Goal: Information Seeking & Learning: Learn about a topic

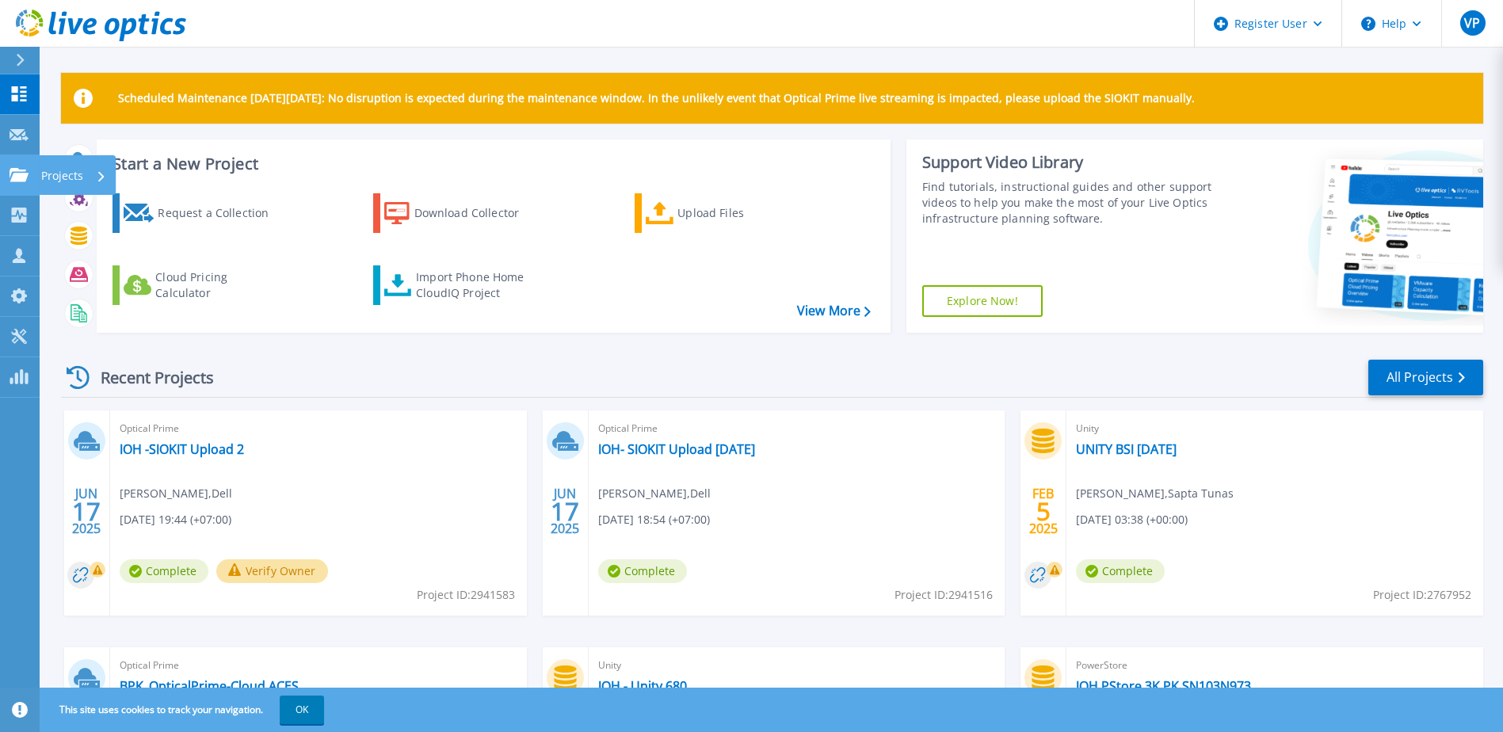
click at [15, 176] on icon at bounding box center [19, 174] width 19 height 13
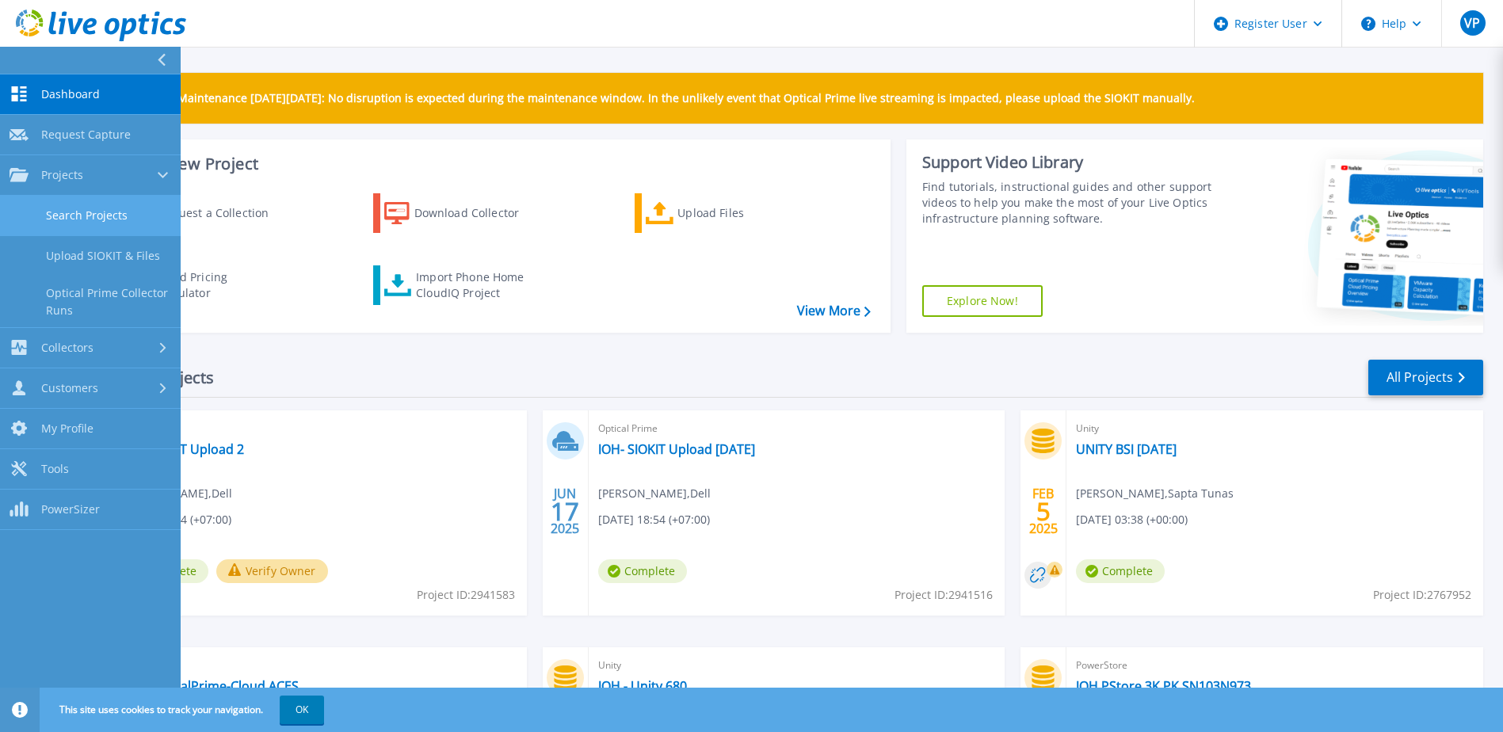
click at [50, 211] on link "Search Projects" at bounding box center [90, 216] width 181 height 40
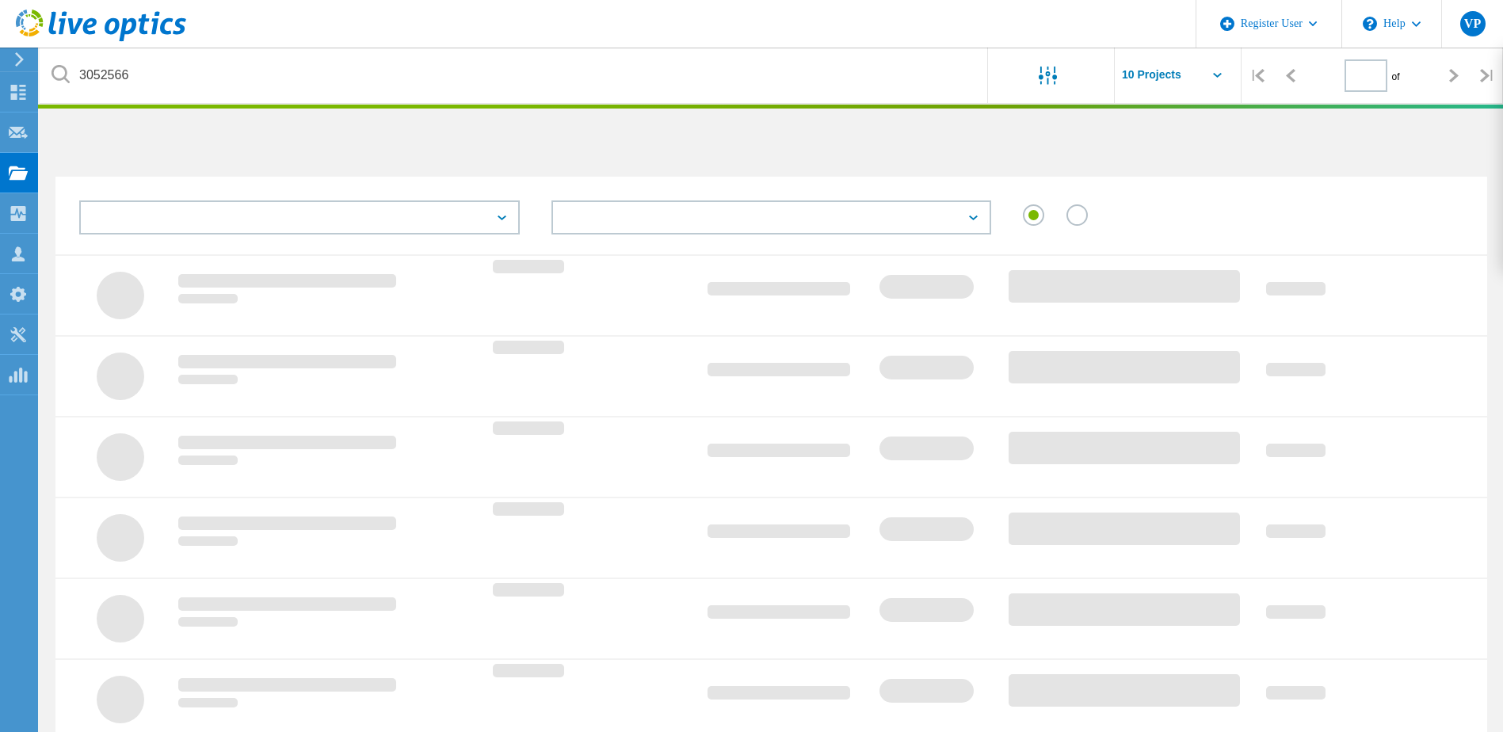
type input "1"
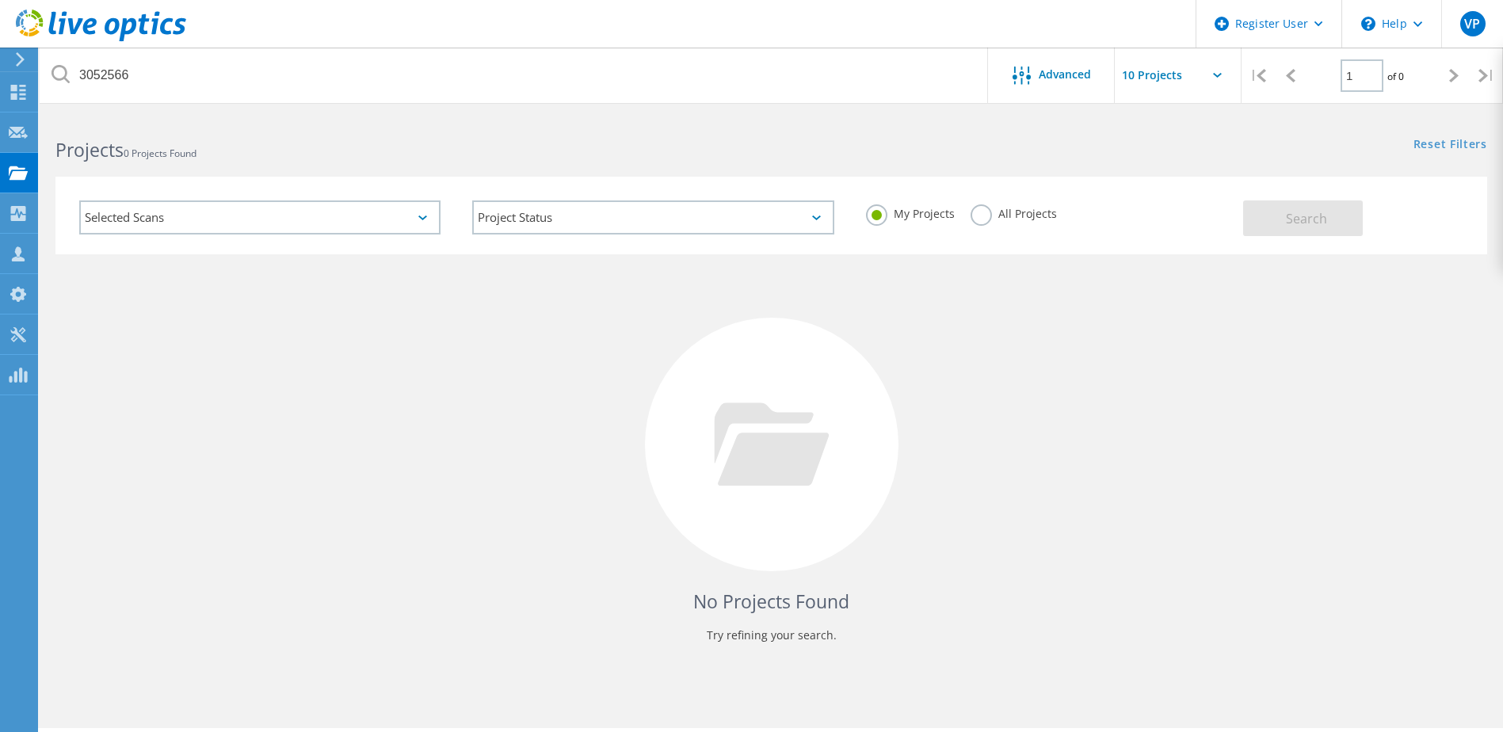
click at [977, 214] on label "All Projects" at bounding box center [1014, 211] width 86 height 15
click at [0, 0] on input "All Projects" at bounding box center [0, 0] width 0 height 0
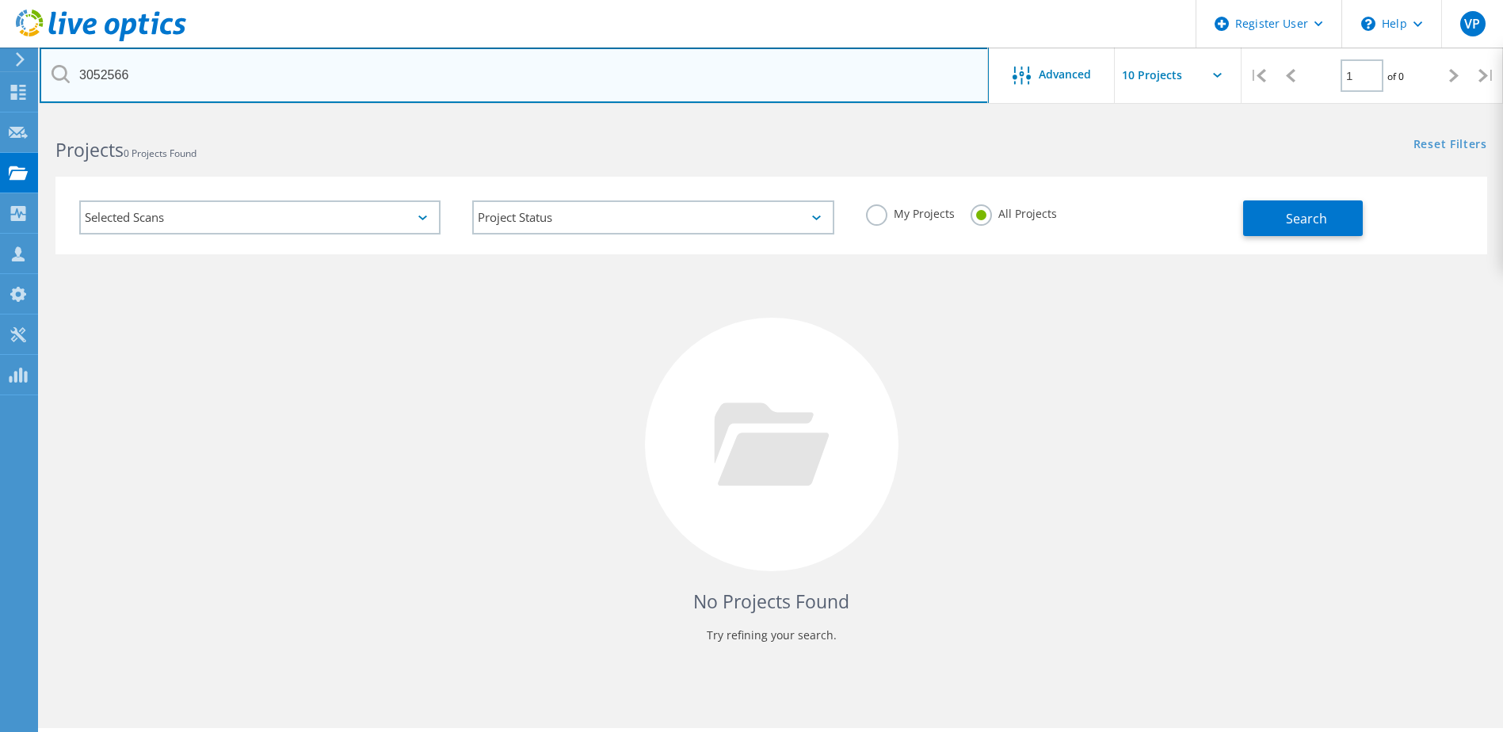
click at [462, 78] on input "3052566" at bounding box center [514, 75] width 949 height 55
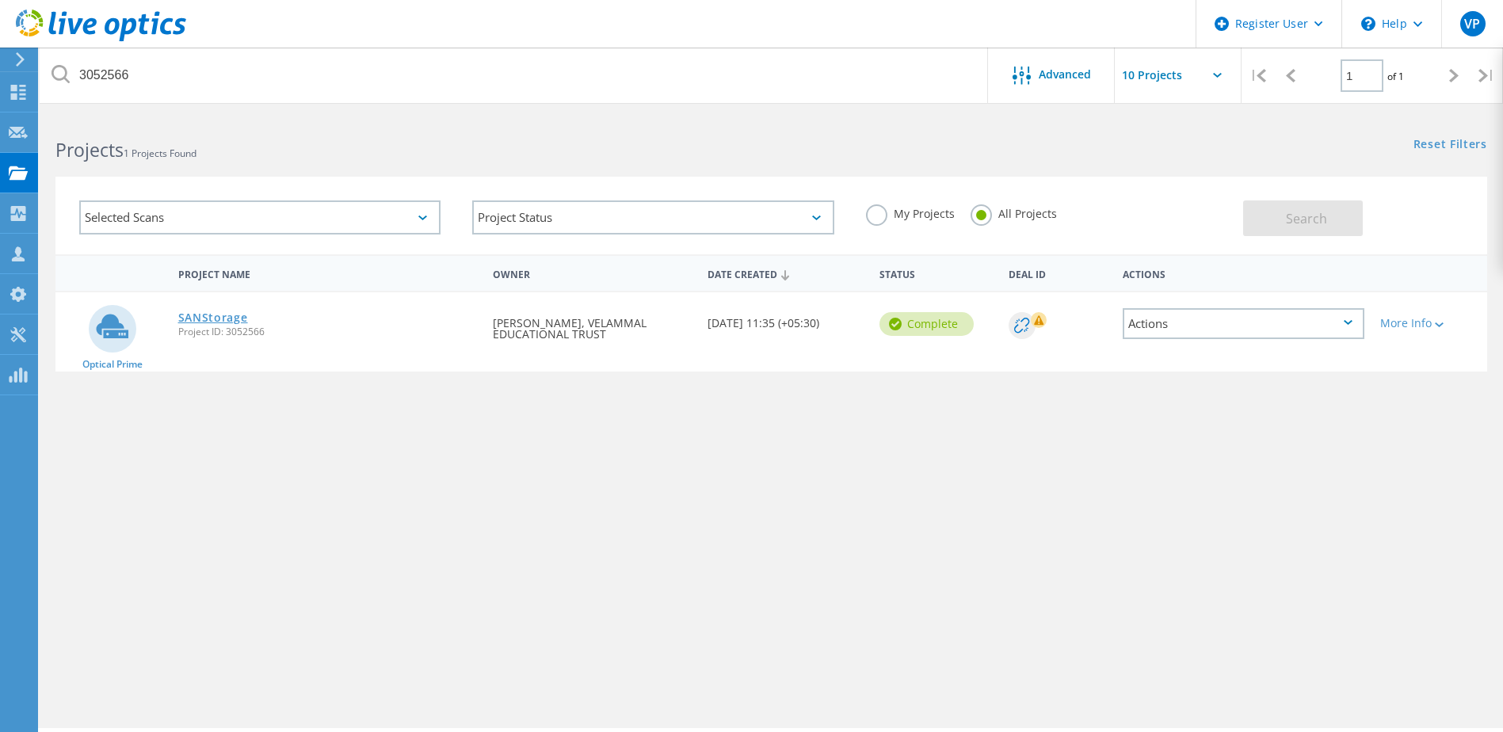
click at [209, 322] on link "SANStorage" at bounding box center [213, 317] width 70 height 11
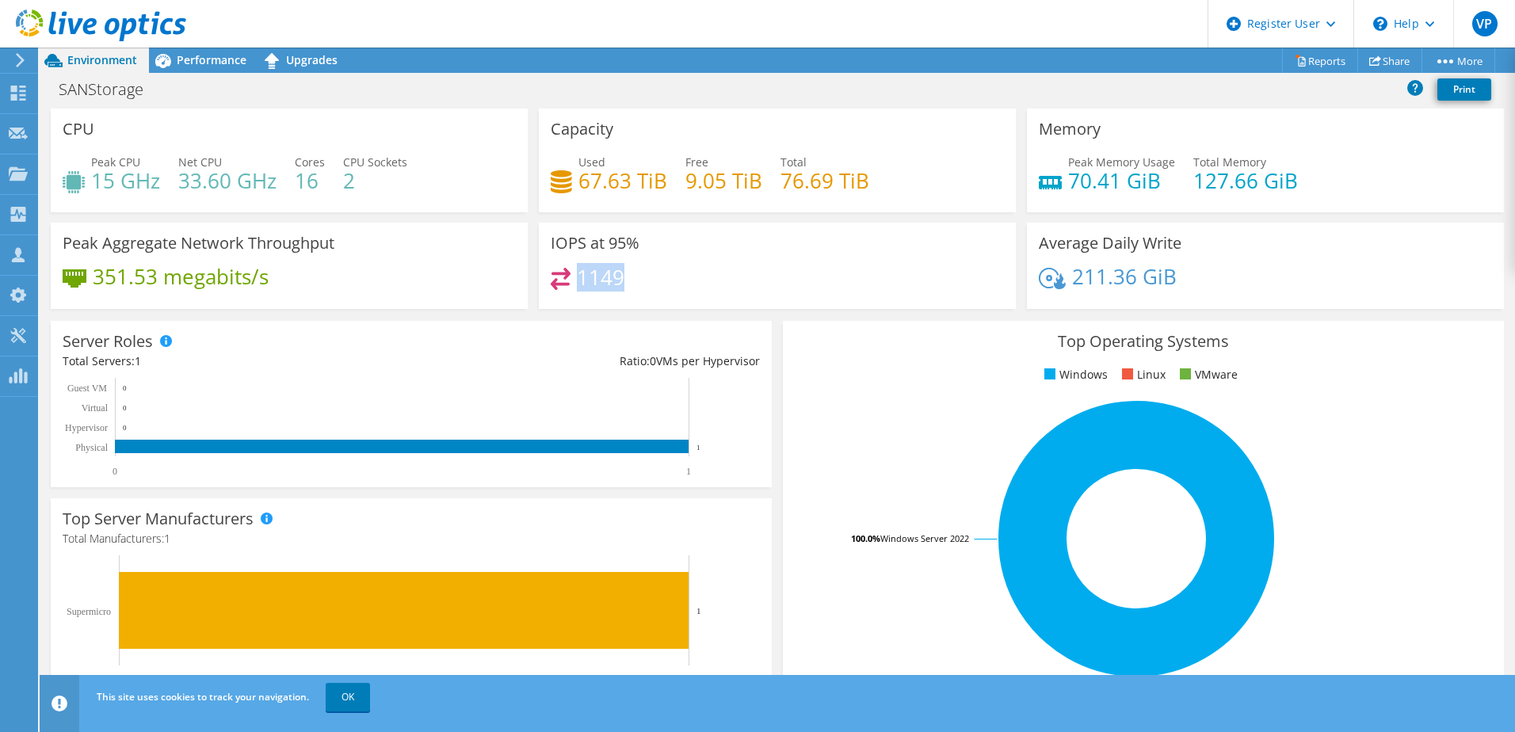
drag, startPoint x: 621, startPoint y: 280, endPoint x: 574, endPoint y: 277, distance: 47.6
click at [574, 277] on div "1149" at bounding box center [777, 285] width 453 height 34
drag, startPoint x: 574, startPoint y: 277, endPoint x: 735, endPoint y: 253, distance: 163.5
click at [735, 253] on div "IOPS at 95% 1149" at bounding box center [777, 266] width 477 height 86
click at [192, 61] on span "Performance" at bounding box center [212, 59] width 70 height 15
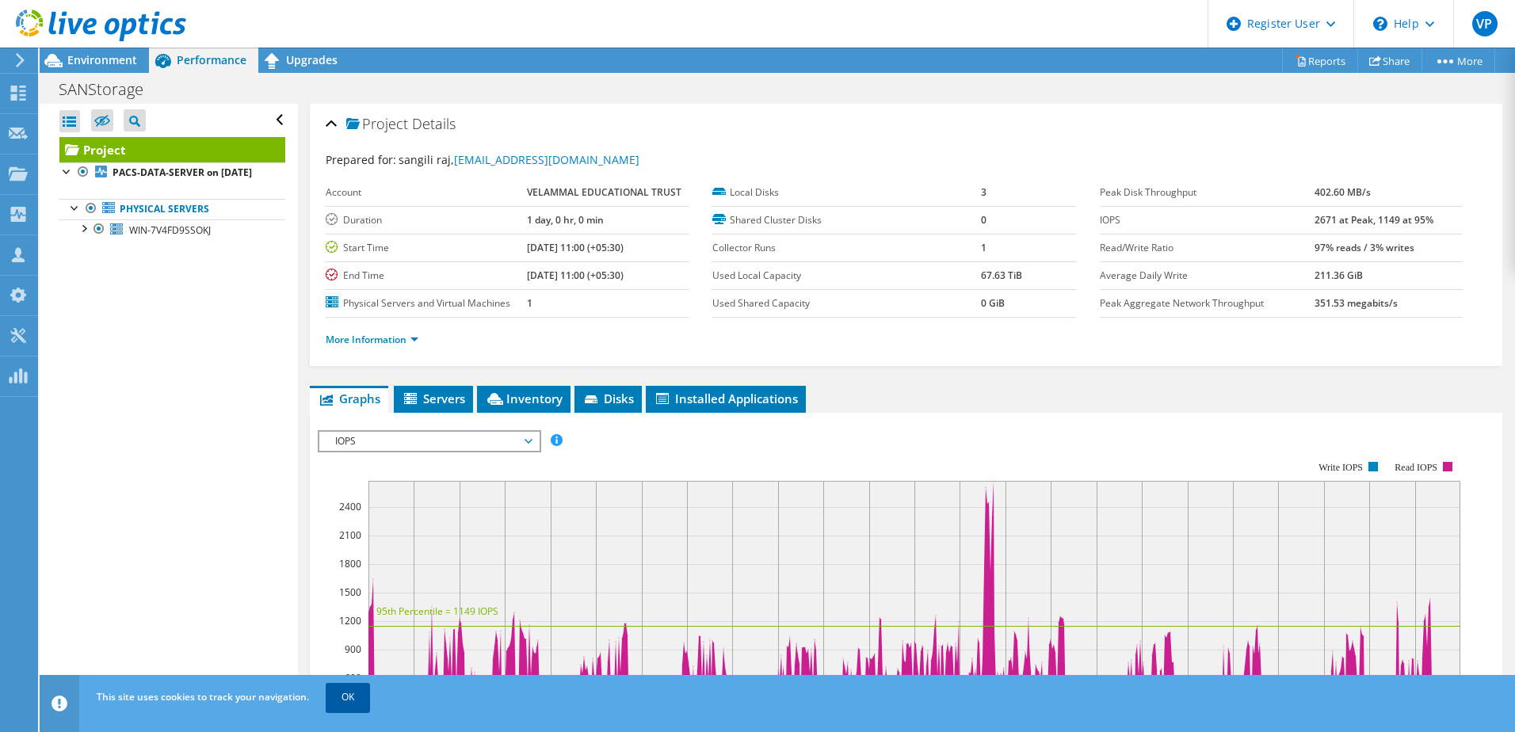
click at [354, 703] on link "OK" at bounding box center [348, 697] width 44 height 29
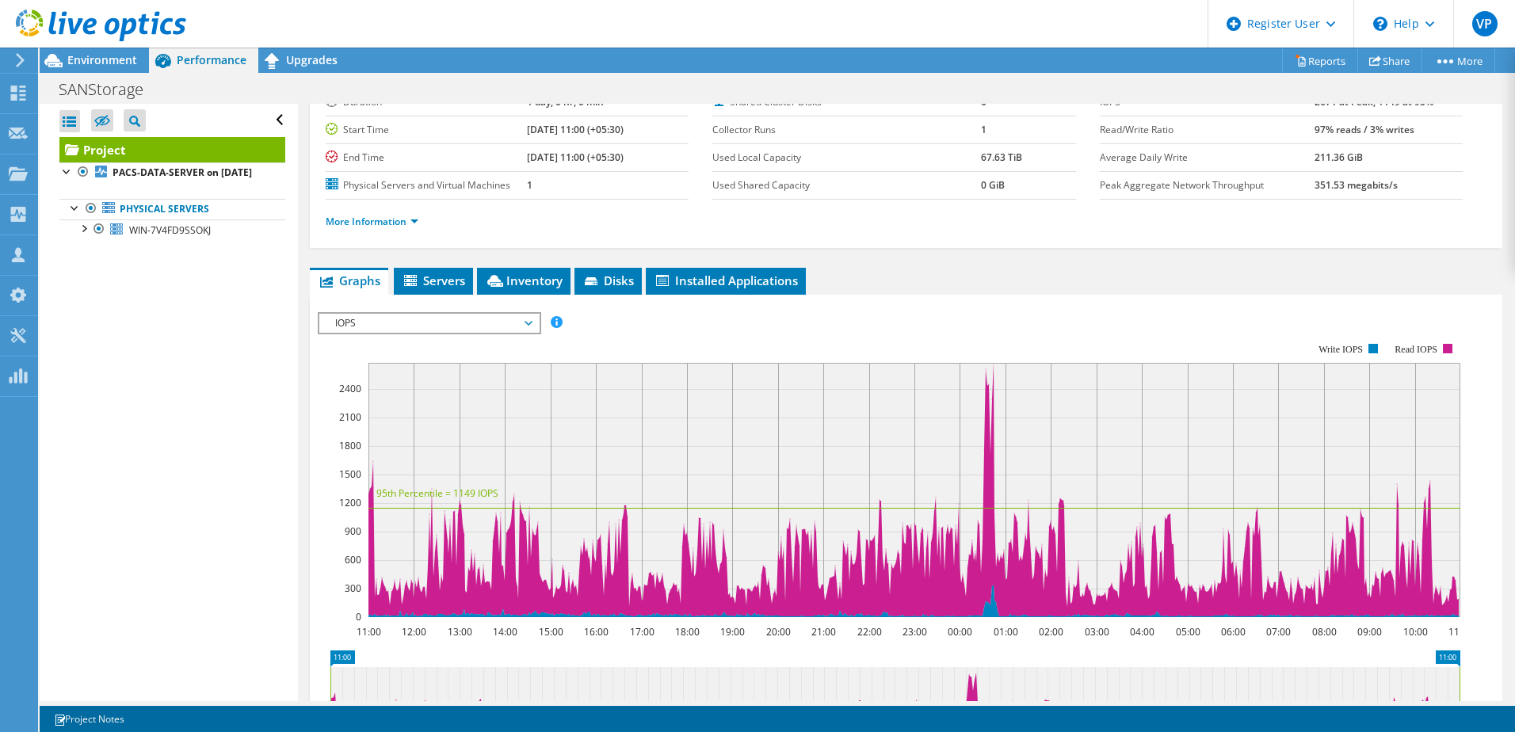
scroll to position [119, 0]
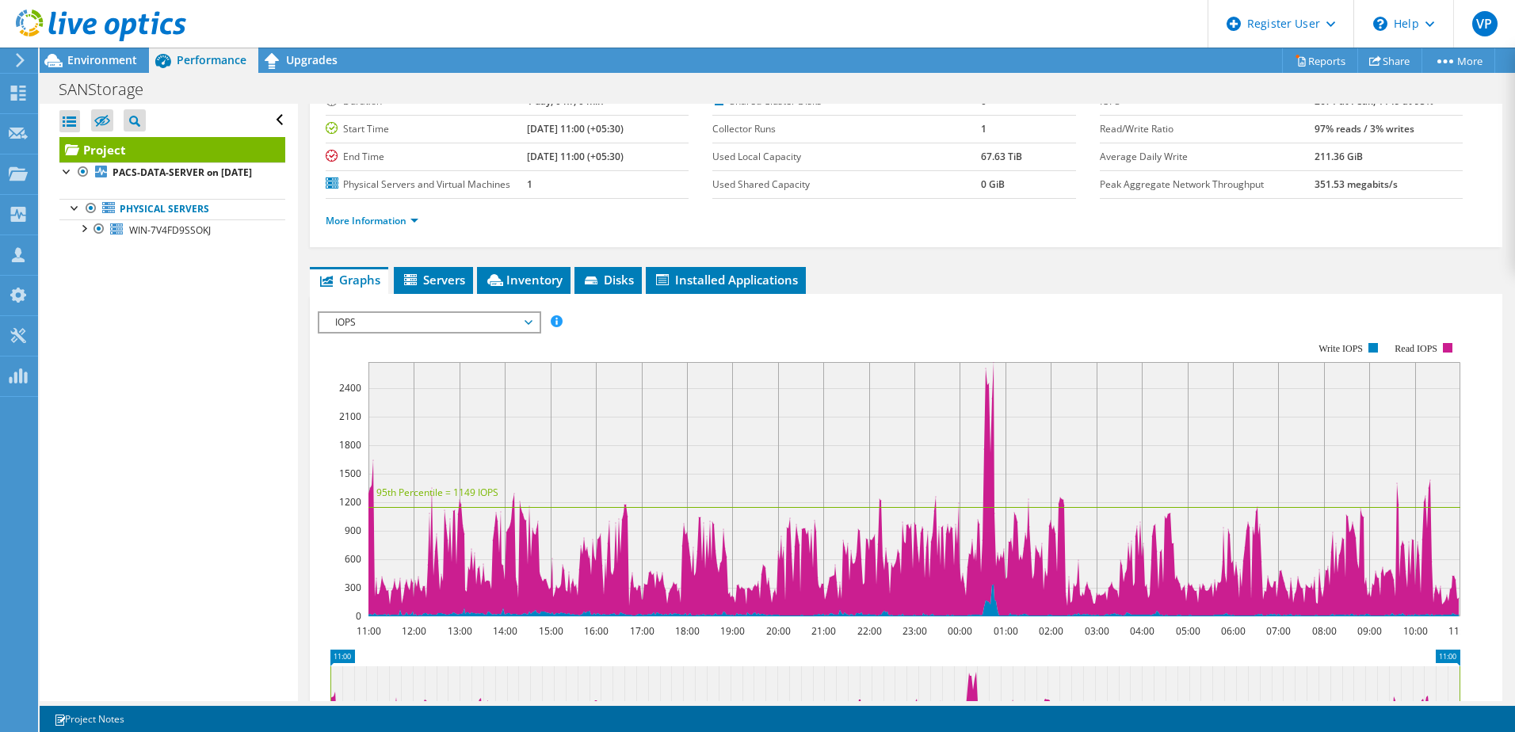
click at [465, 329] on span "IOPS" at bounding box center [429, 322] width 204 height 19
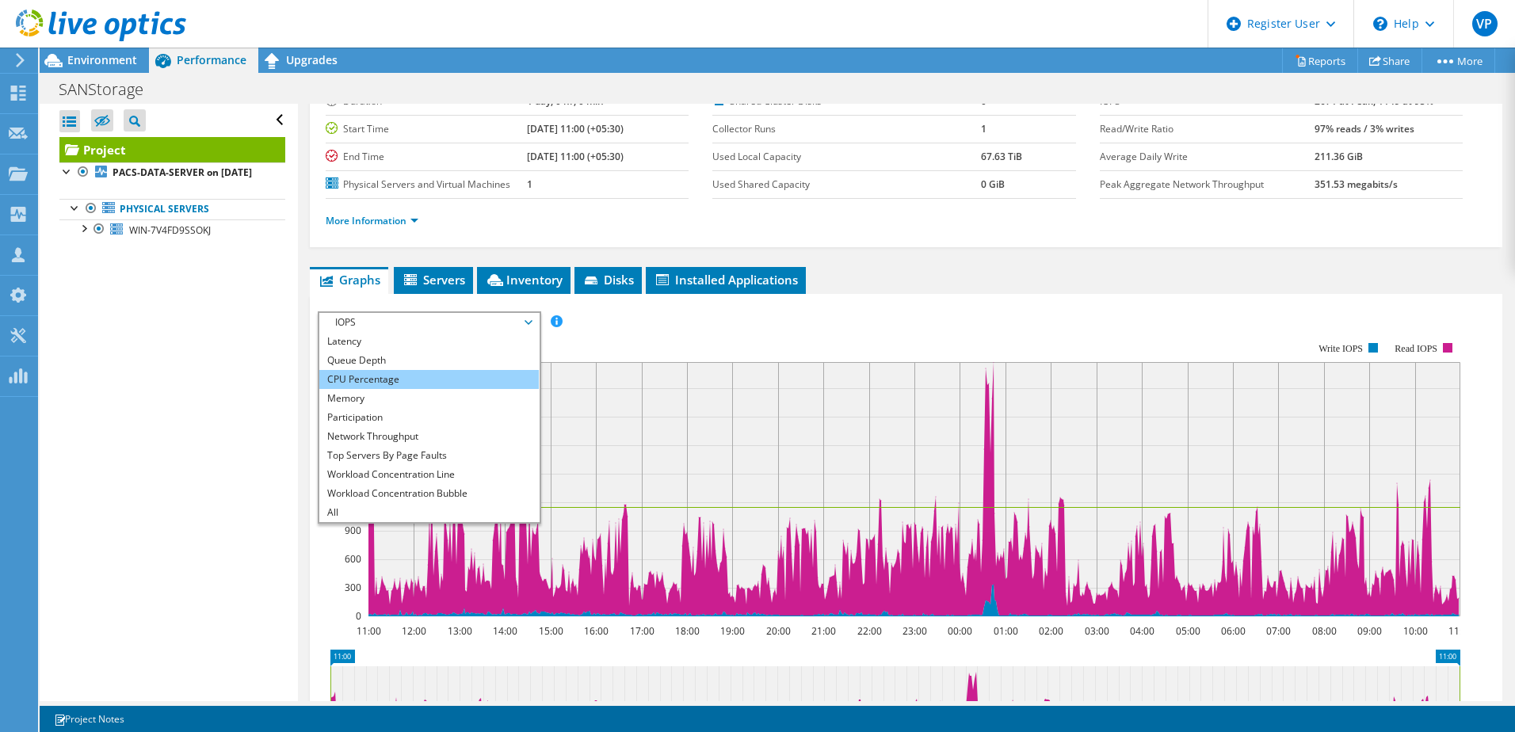
scroll to position [57, 0]
click at [437, 485] on li "Workload Concentration Bubble" at bounding box center [428, 493] width 219 height 19
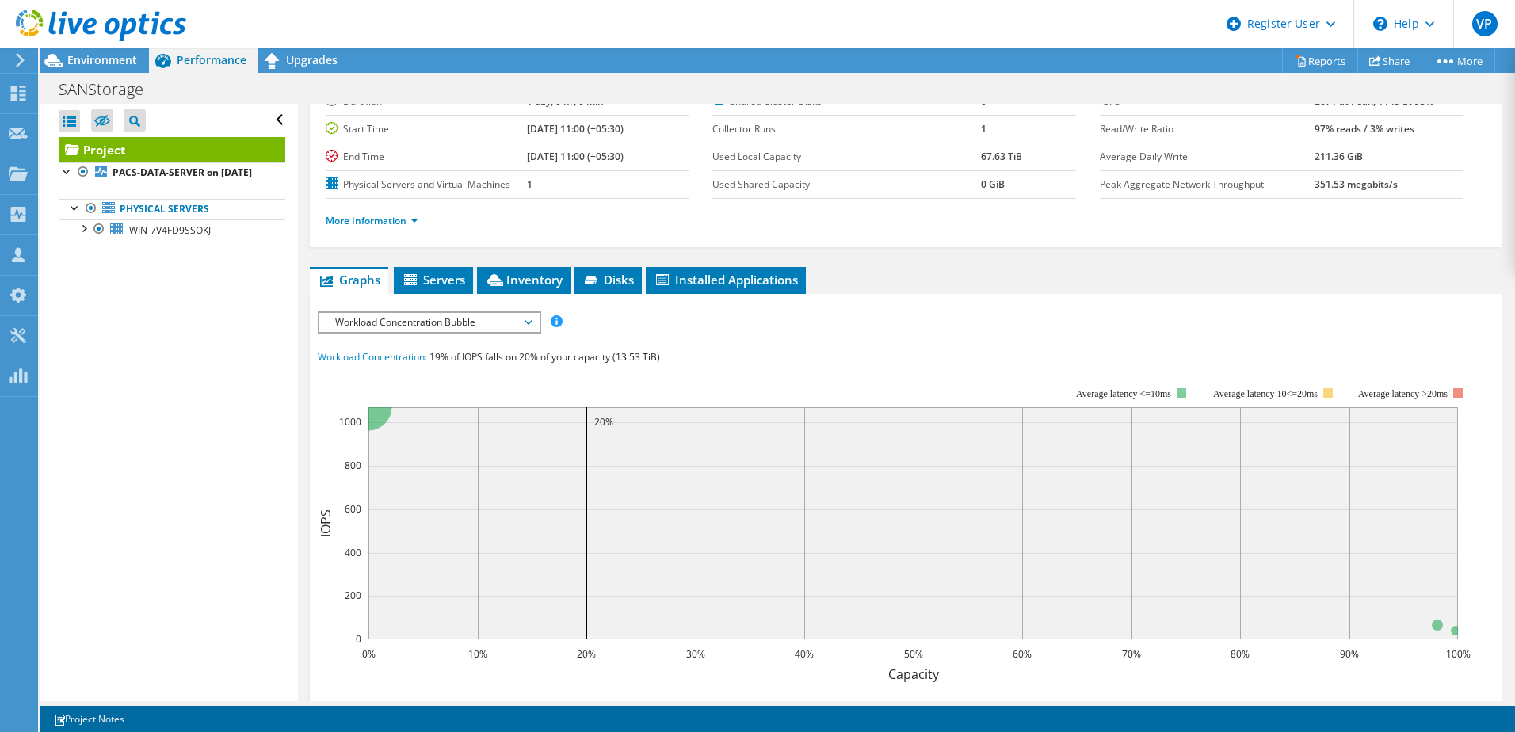
click at [528, 327] on span "Workload Concentration Bubble" at bounding box center [429, 322] width 204 height 19
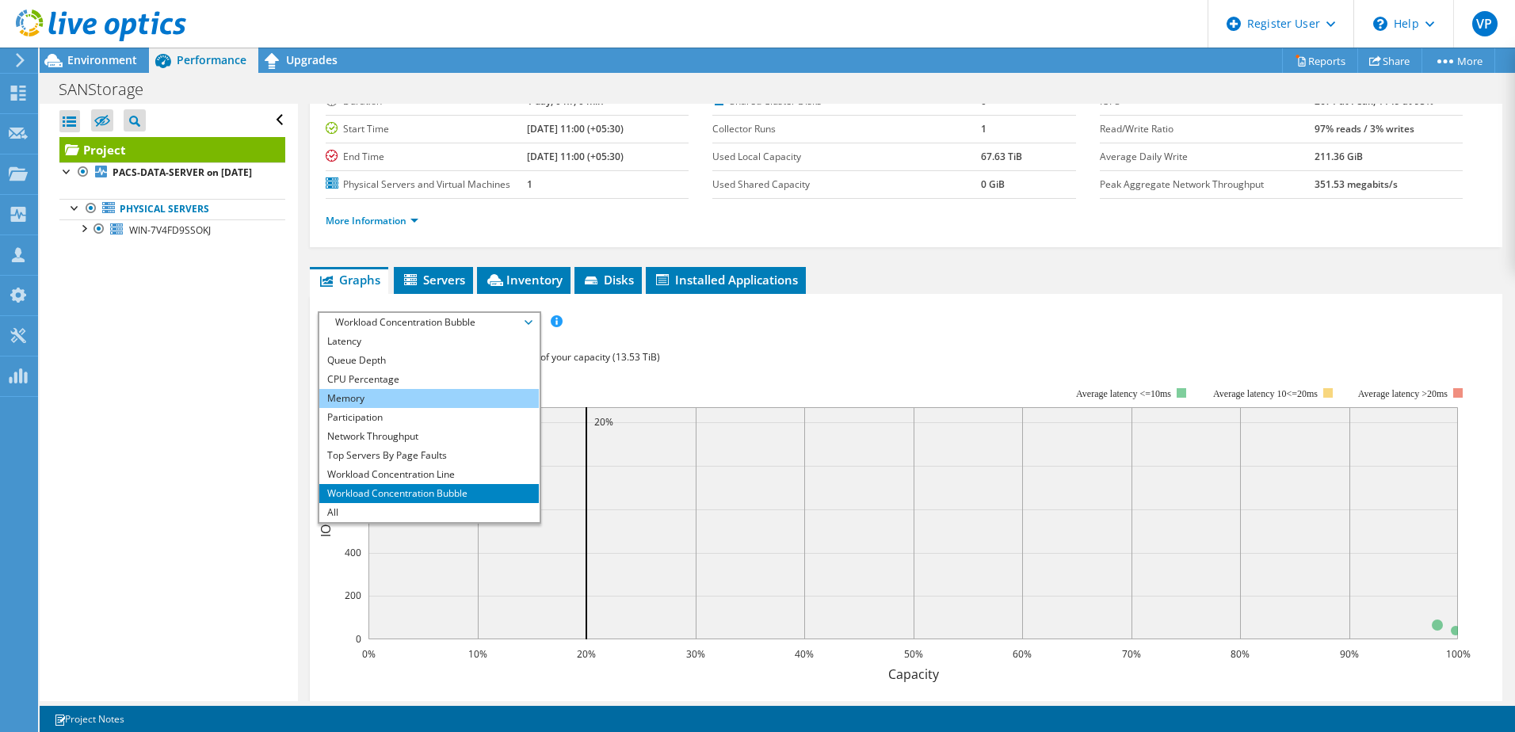
scroll to position [0, 0]
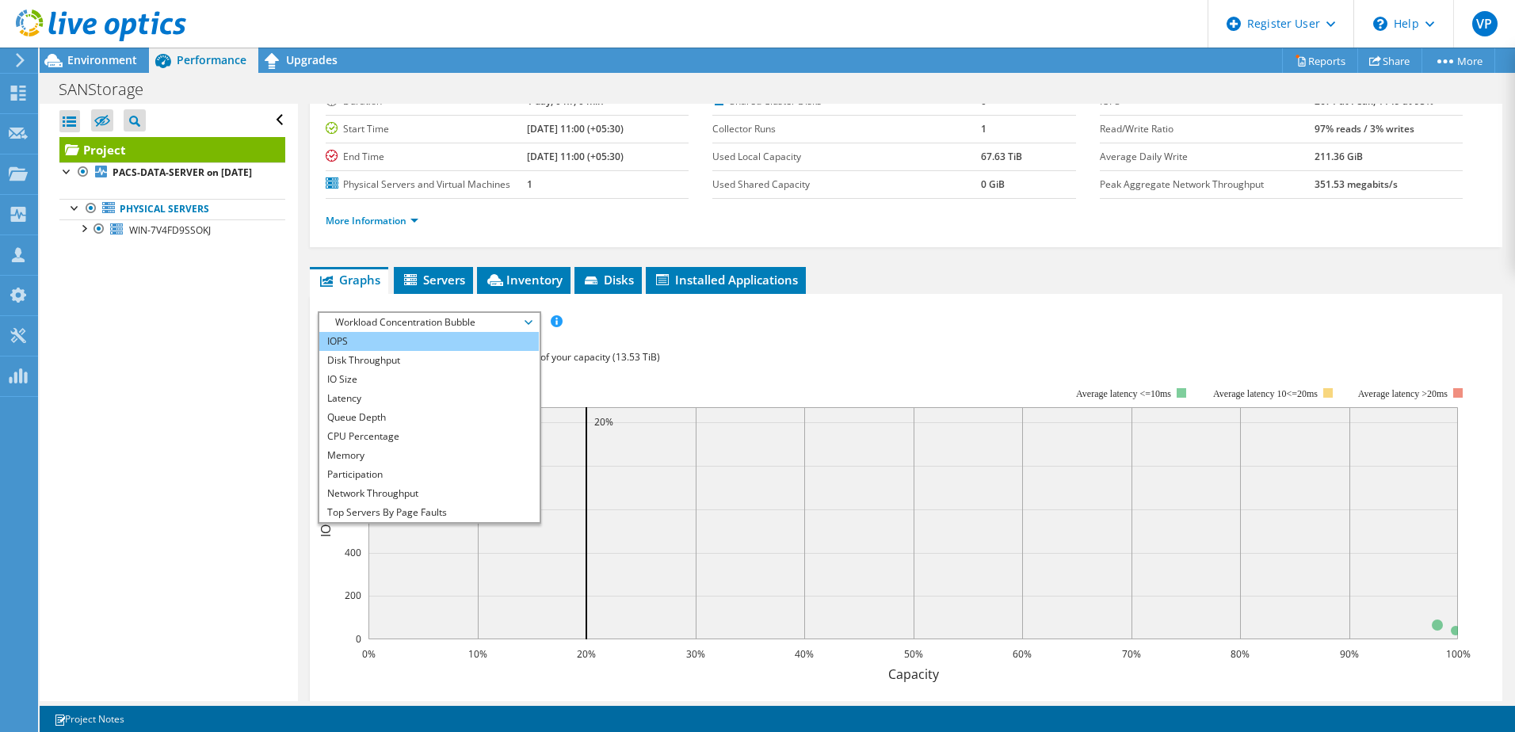
click at [471, 338] on li "IOPS" at bounding box center [428, 341] width 219 height 19
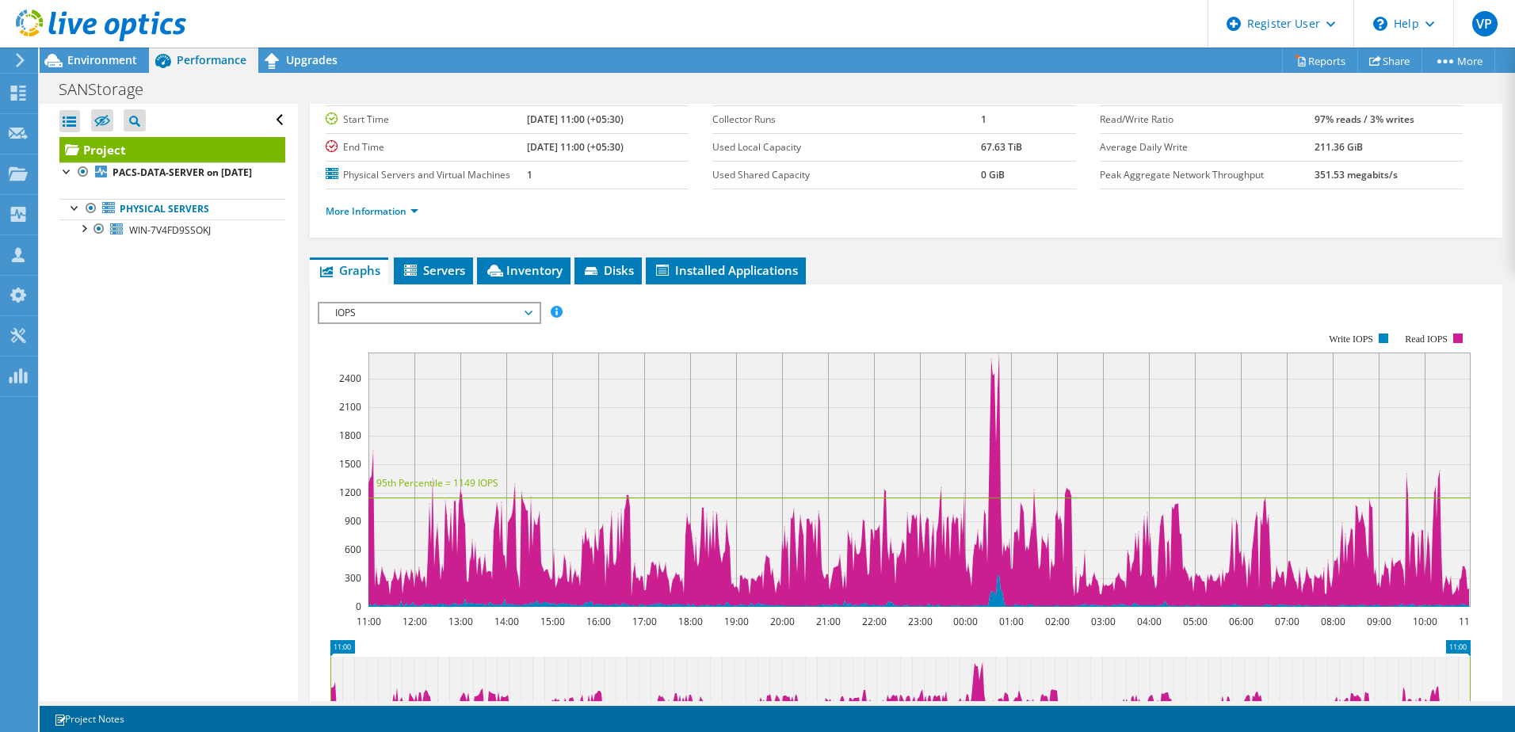
scroll to position [130, 0]
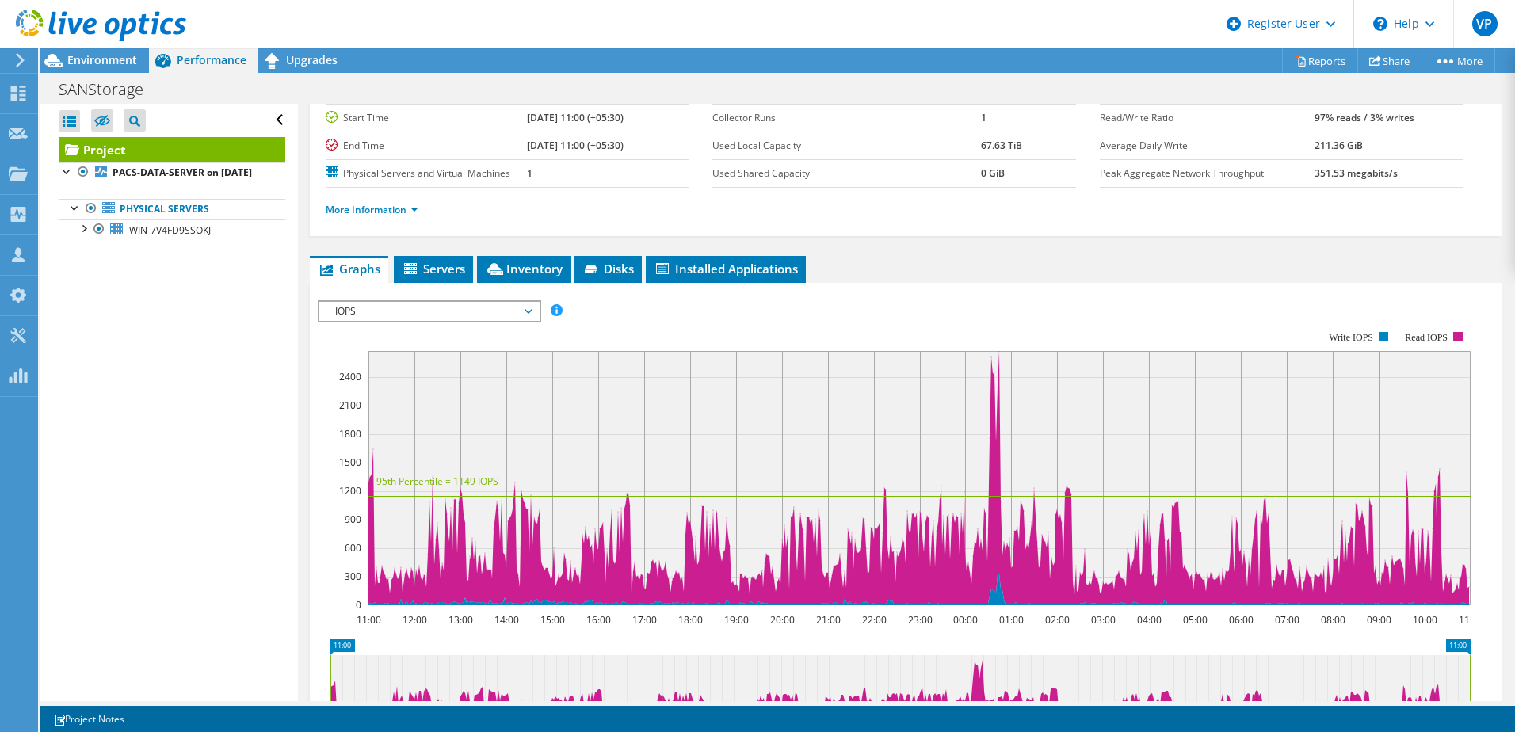
click at [528, 311] on span "IOPS" at bounding box center [429, 311] width 204 height 19
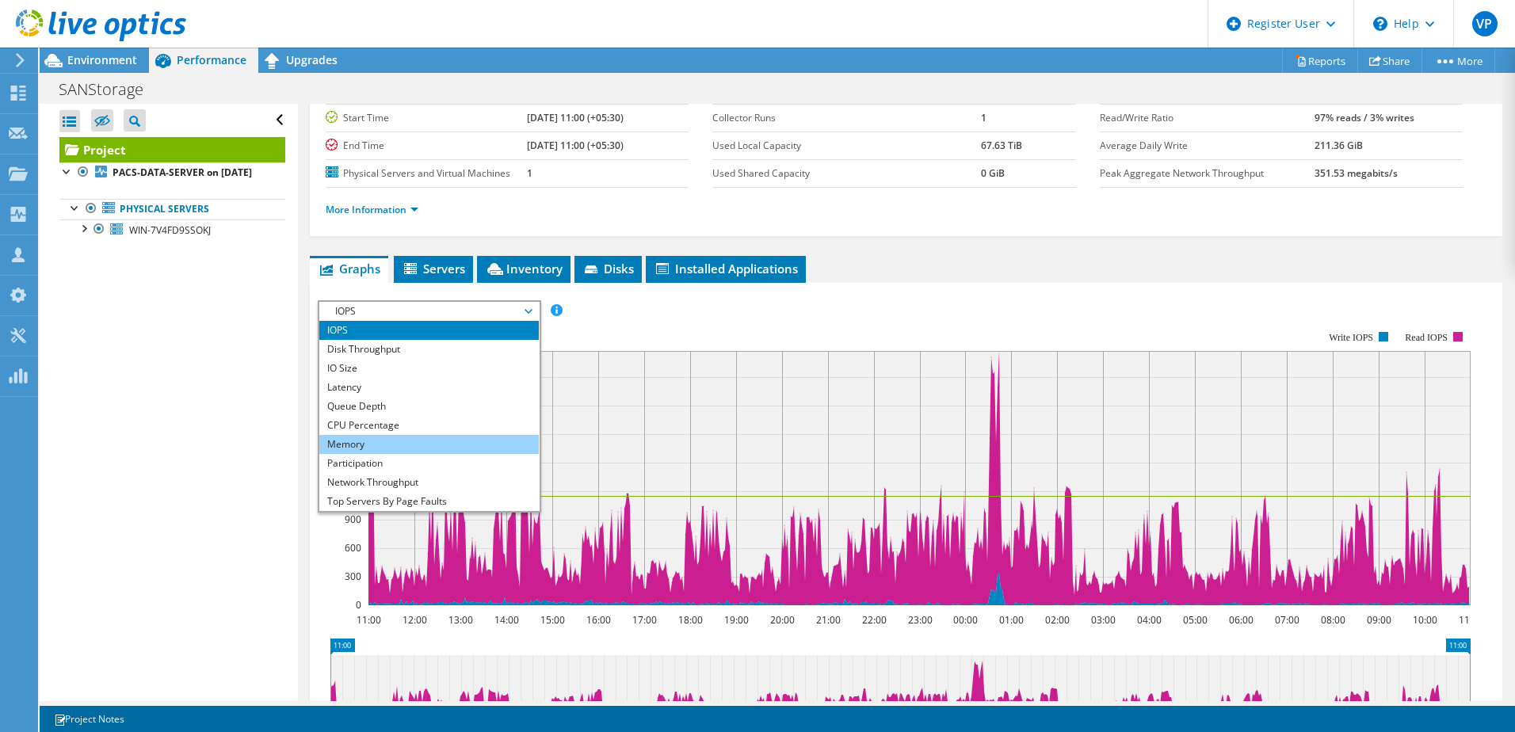
scroll to position [57, 0]
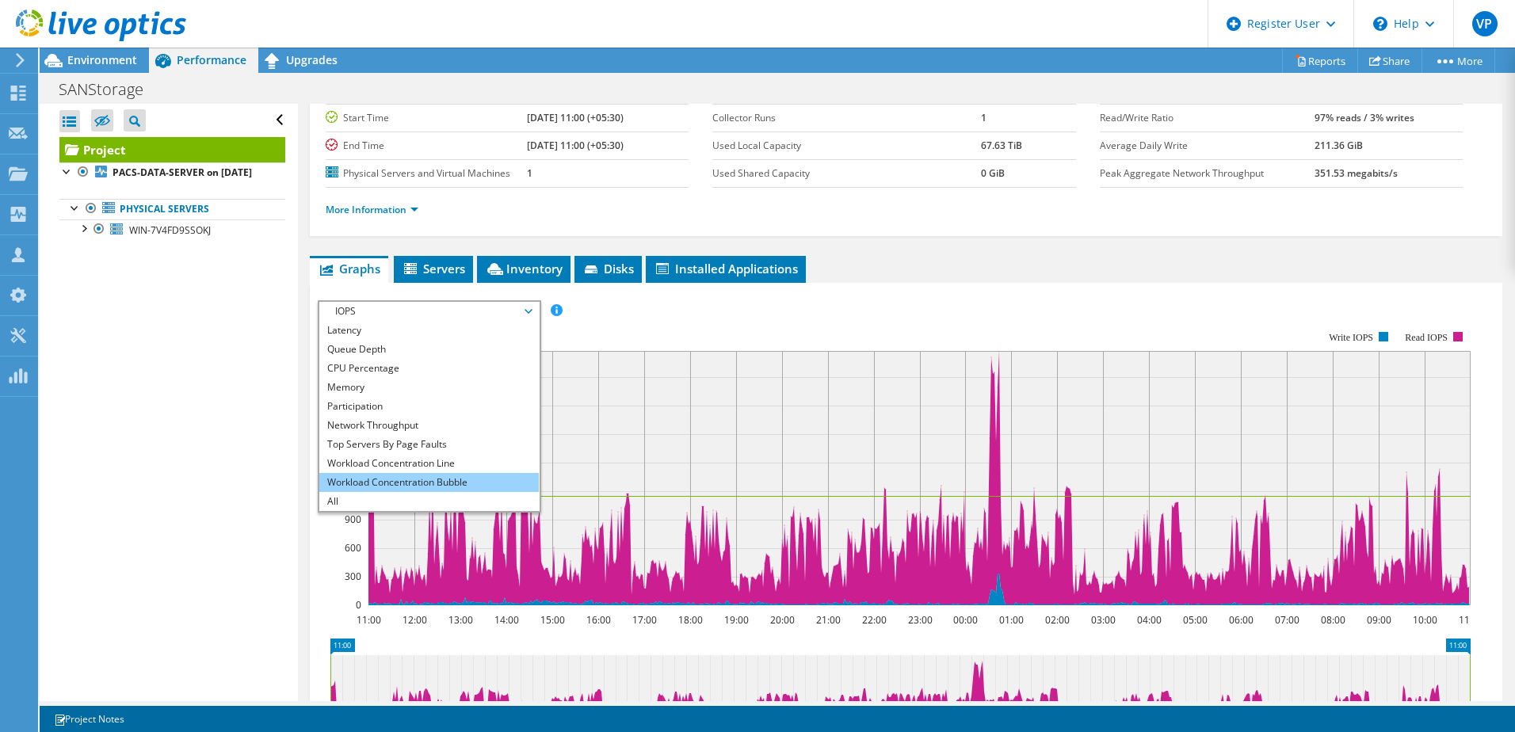
click at [440, 482] on li "Workload Concentration Bubble" at bounding box center [428, 482] width 219 height 19
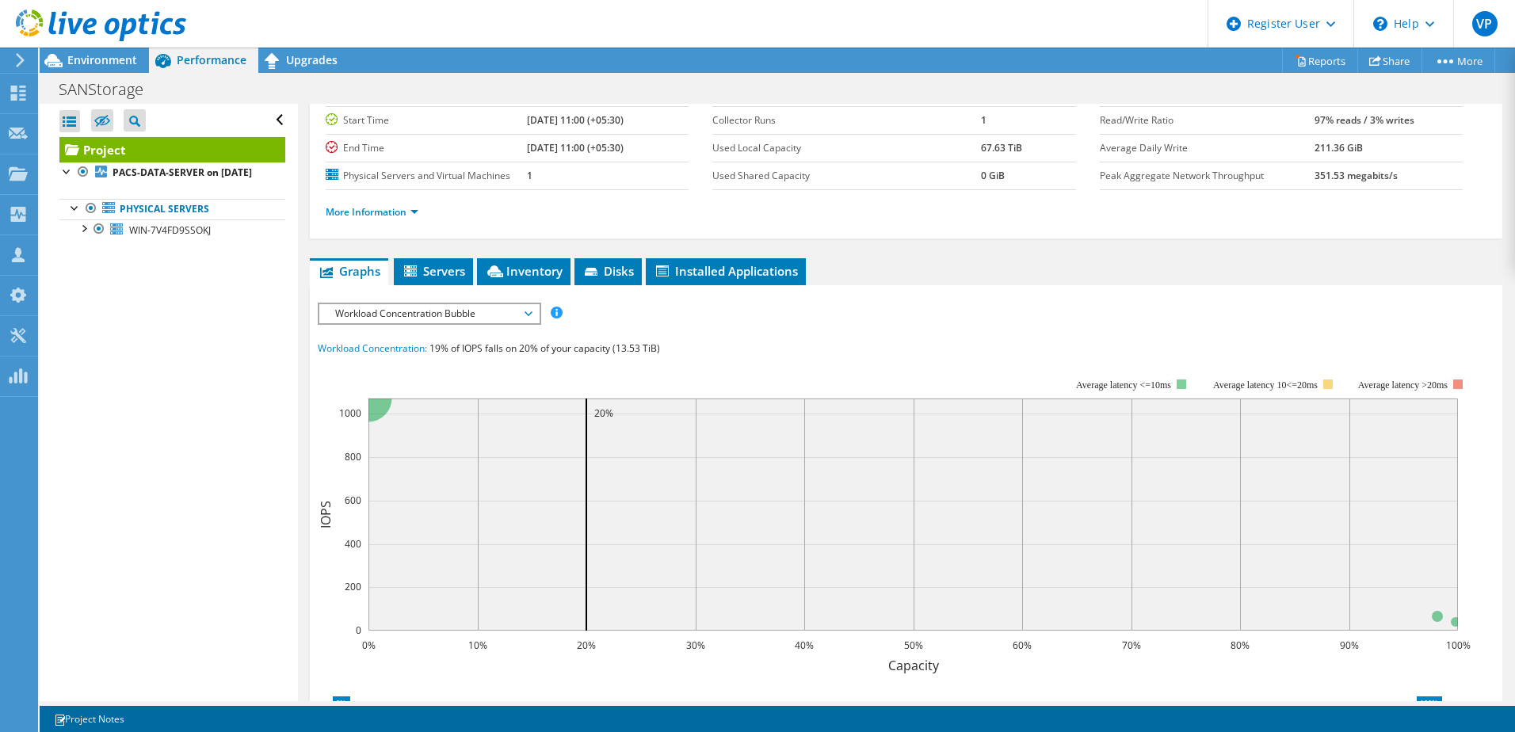
scroll to position [126, 0]
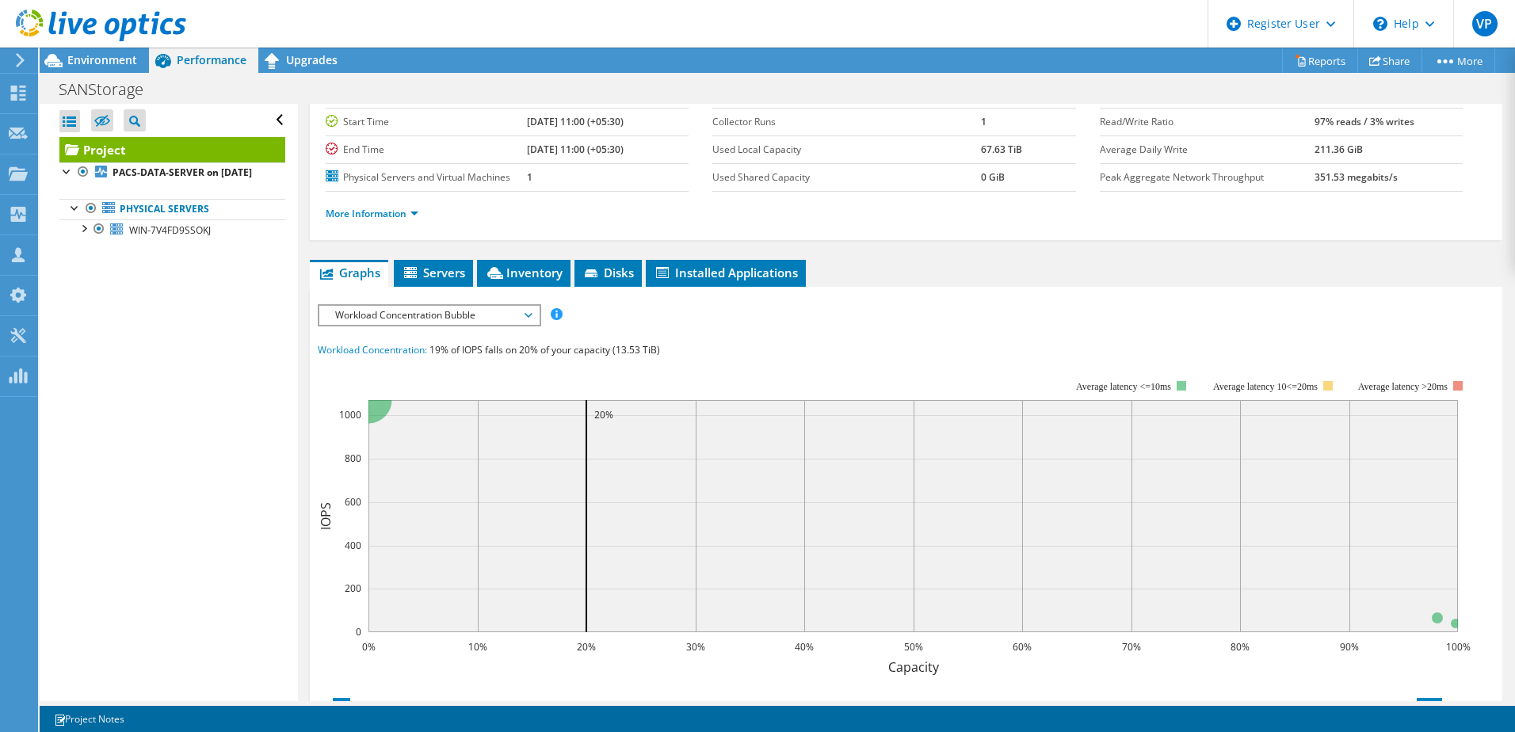
click at [489, 307] on span "Workload Concentration Bubble" at bounding box center [429, 315] width 204 height 19
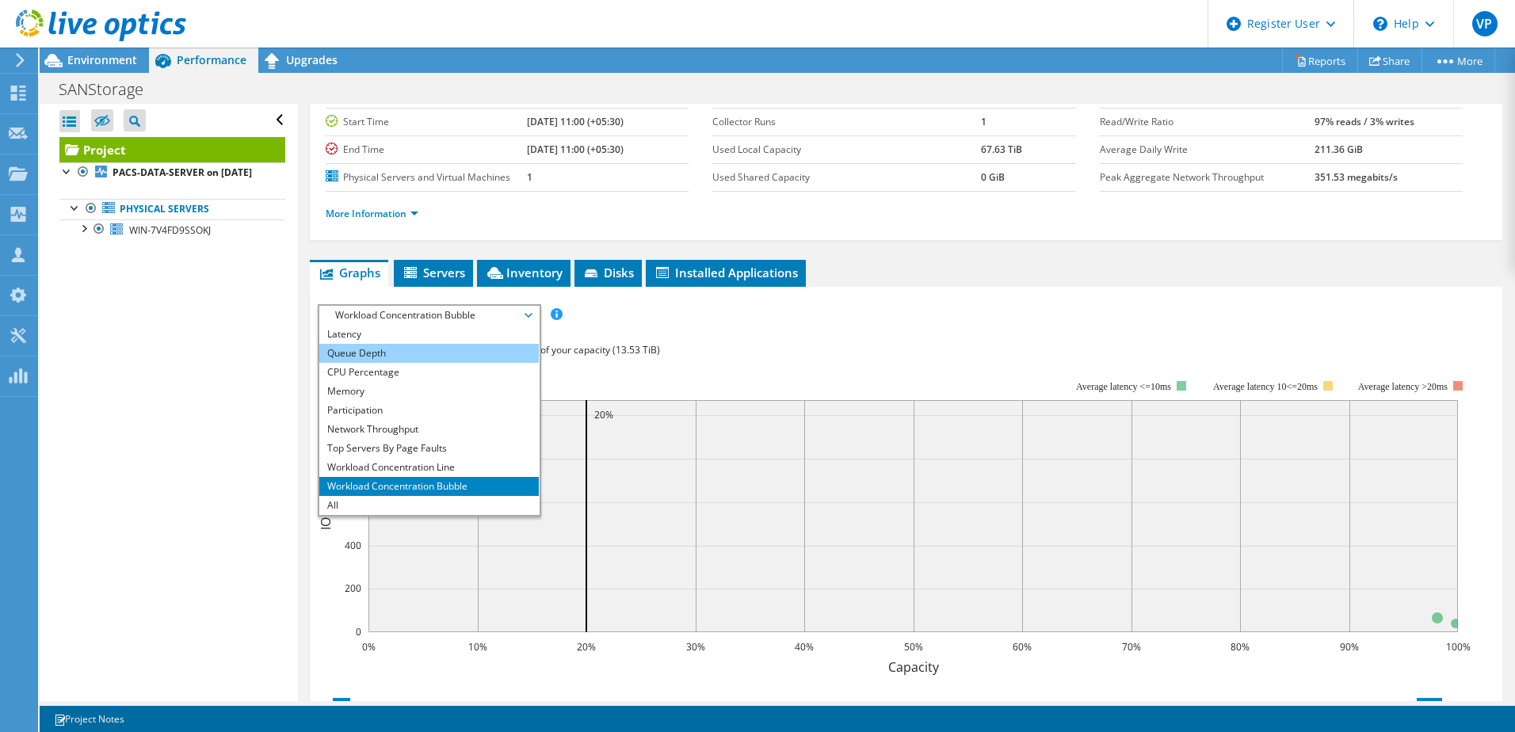
scroll to position [0, 0]
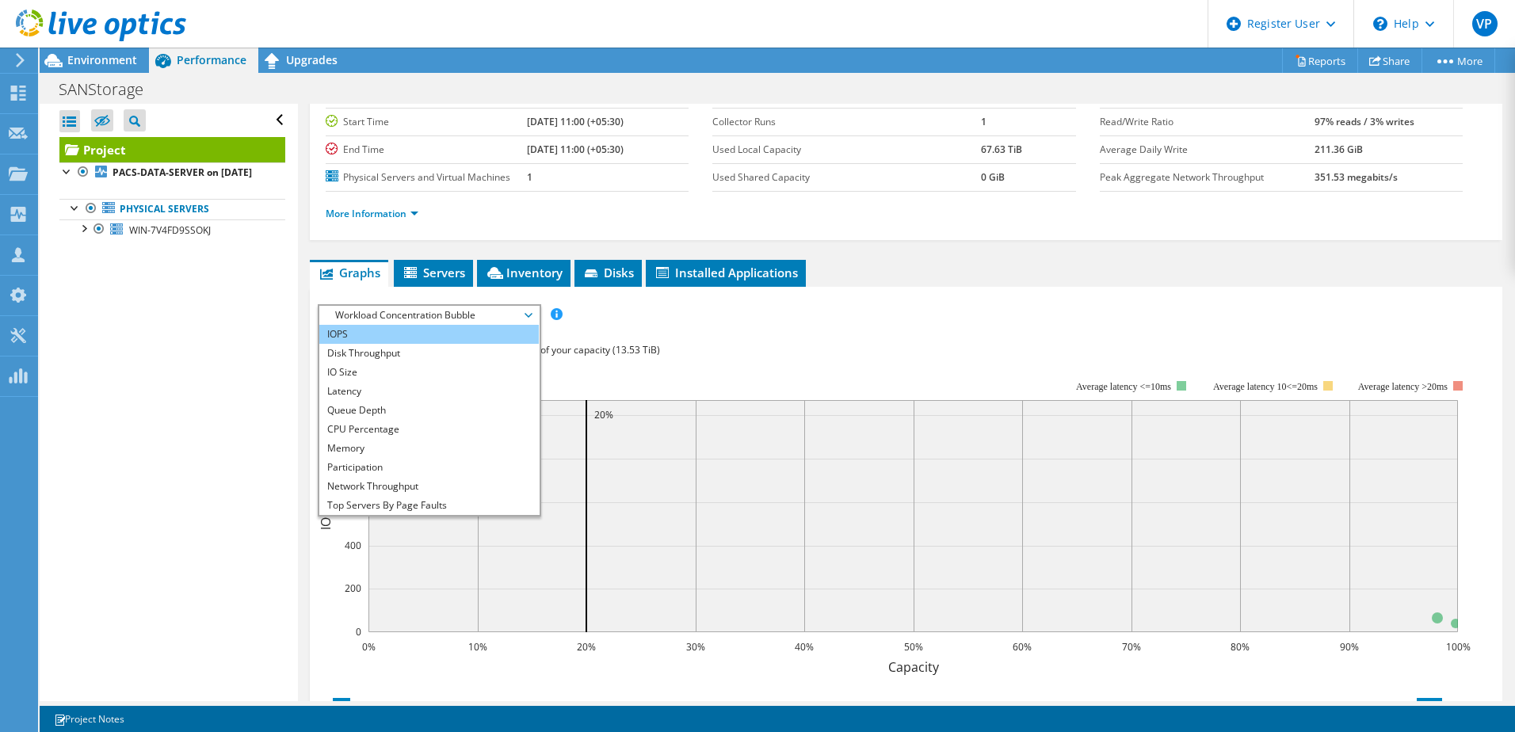
click at [460, 334] on li "IOPS" at bounding box center [428, 334] width 219 height 19
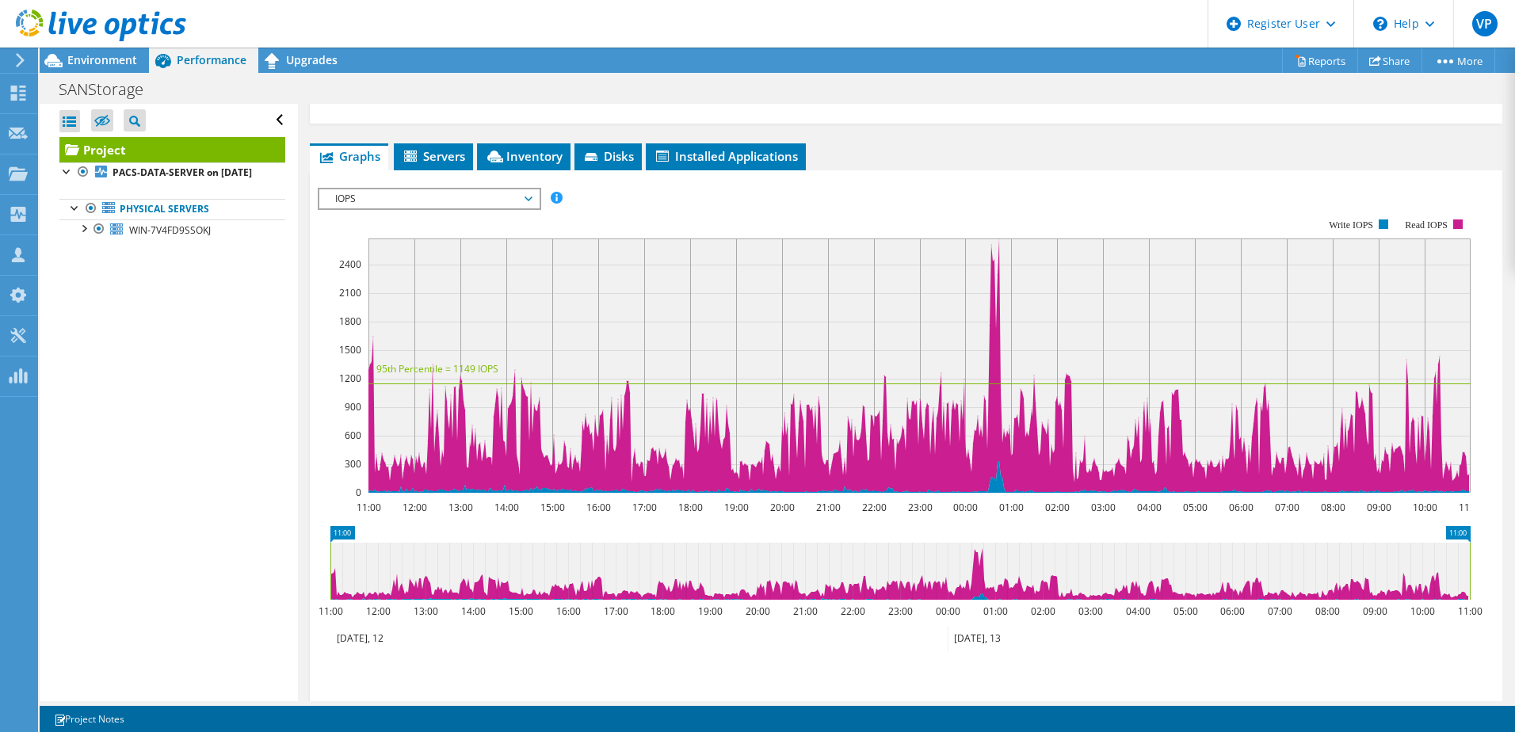
scroll to position [156, 0]
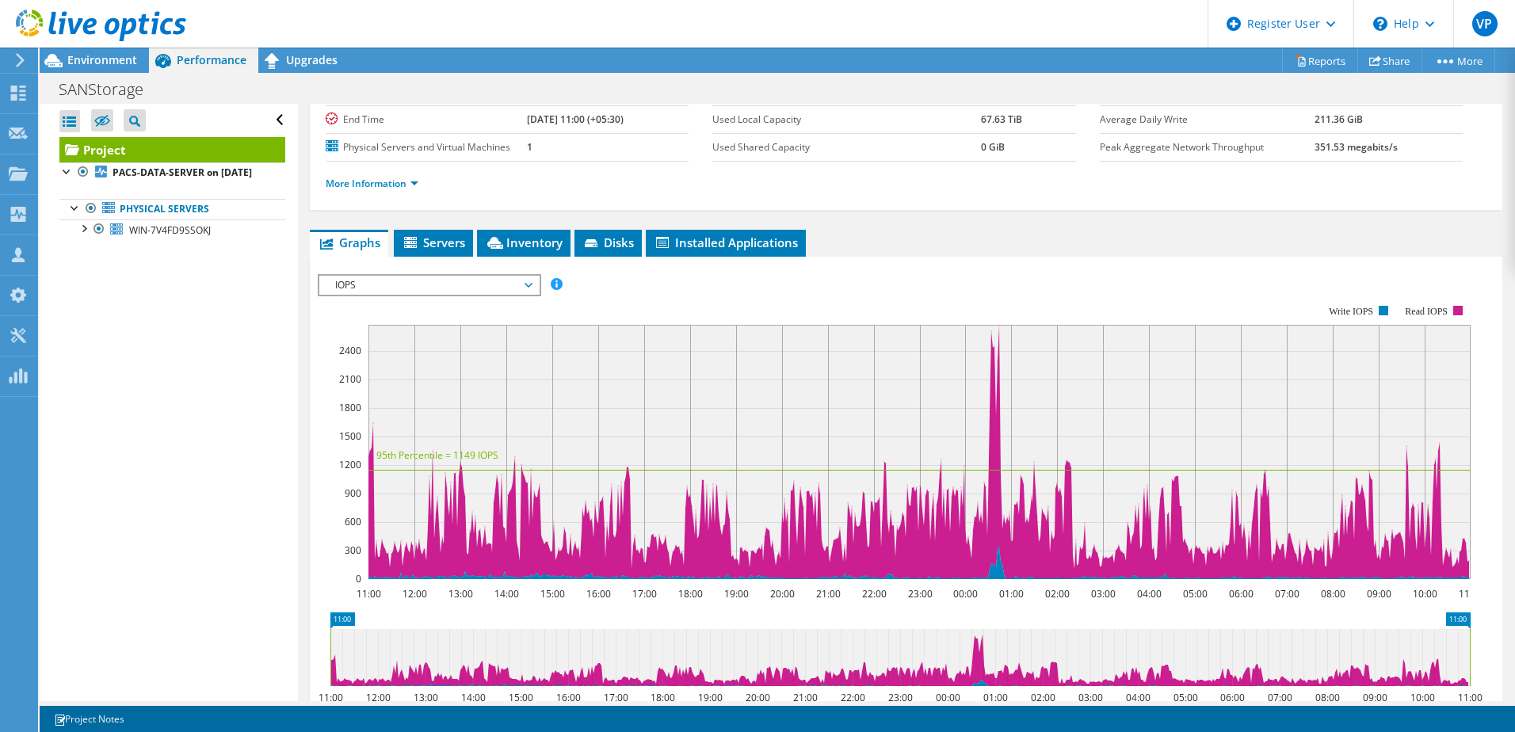
click at [452, 285] on span "IOPS" at bounding box center [429, 285] width 204 height 19
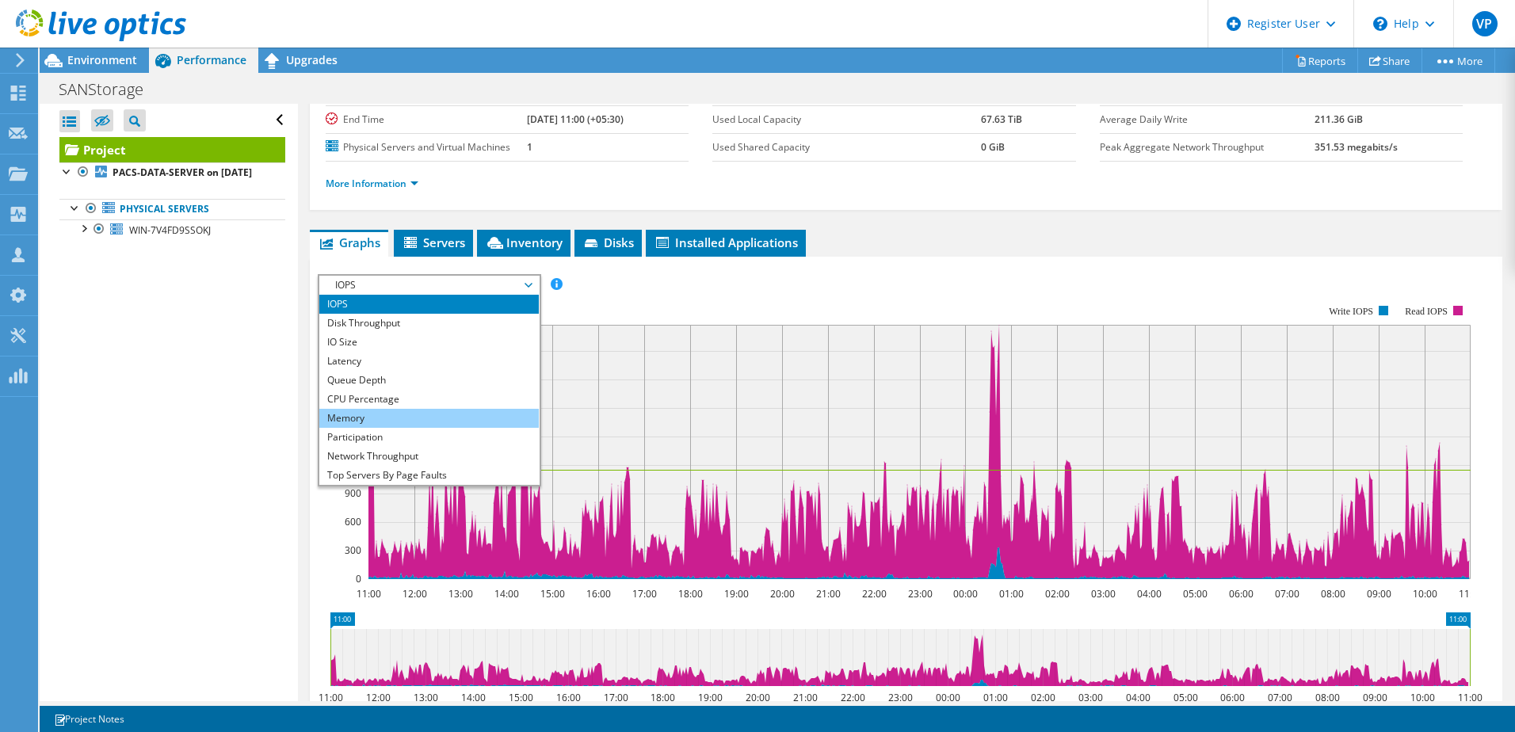
scroll to position [57, 0]
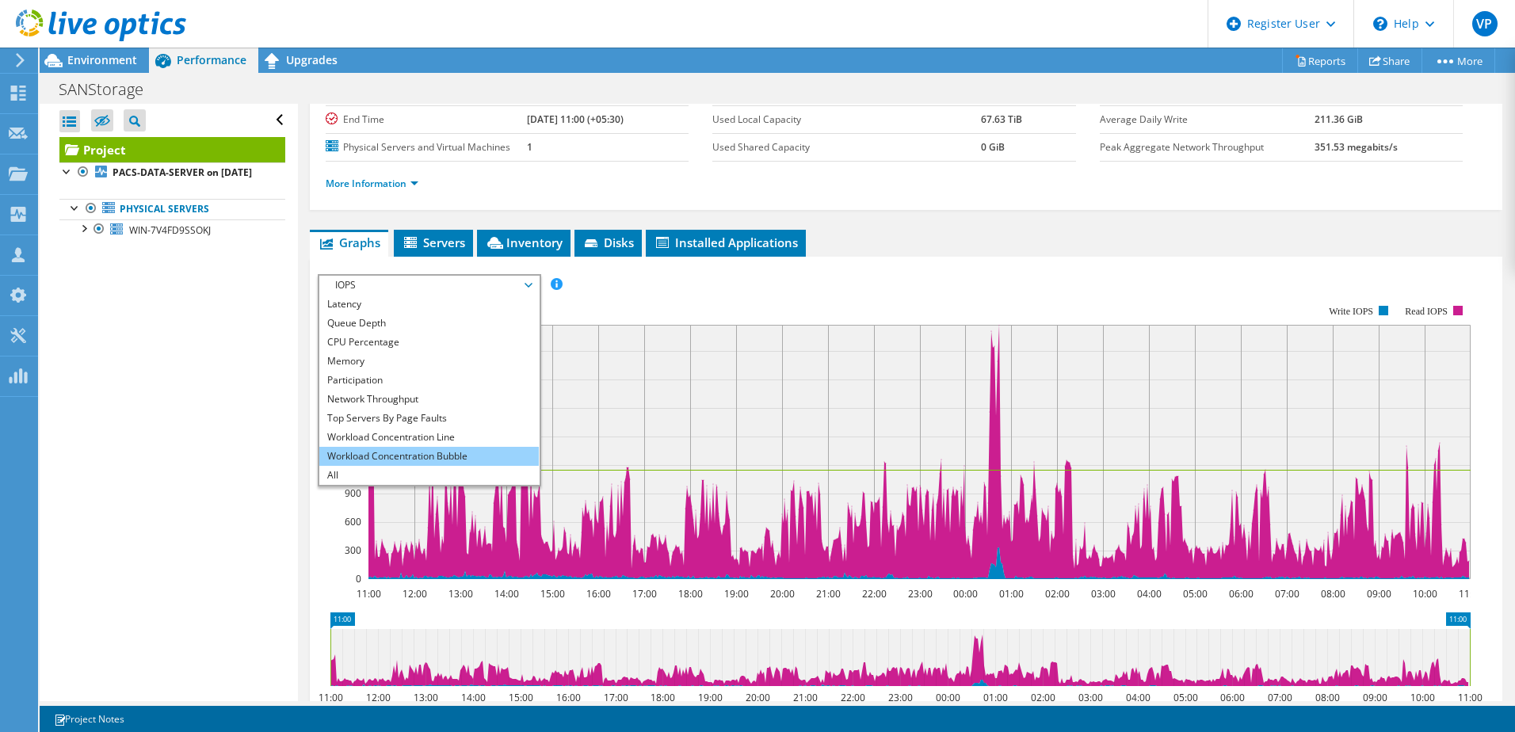
click at [452, 453] on li "Workload Concentration Bubble" at bounding box center [428, 456] width 219 height 19
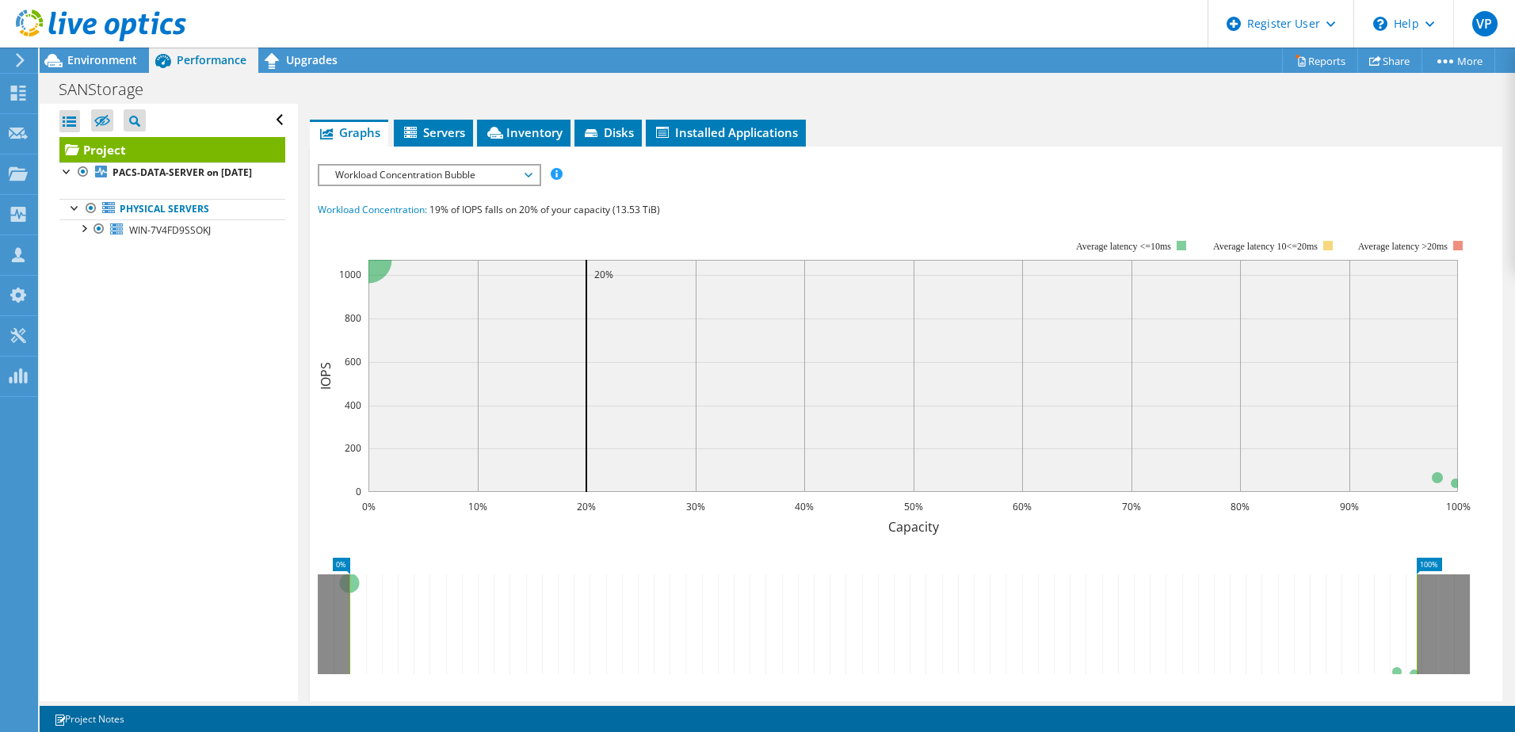
scroll to position [267, 0]
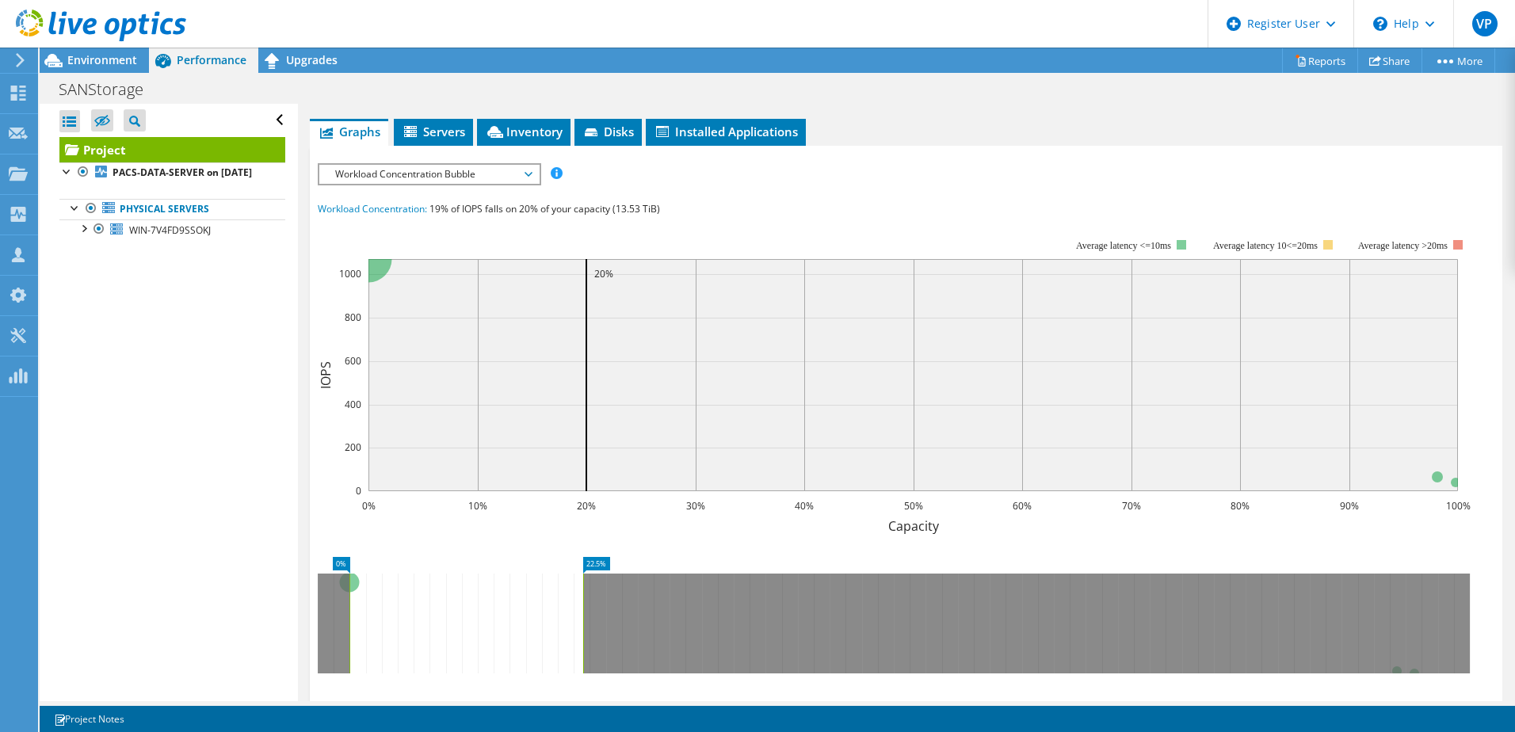
drag, startPoint x: 1419, startPoint y: 627, endPoint x: 585, endPoint y: 602, distance: 834.7
click at [585, 602] on rect at bounding box center [583, 624] width 6 height 100
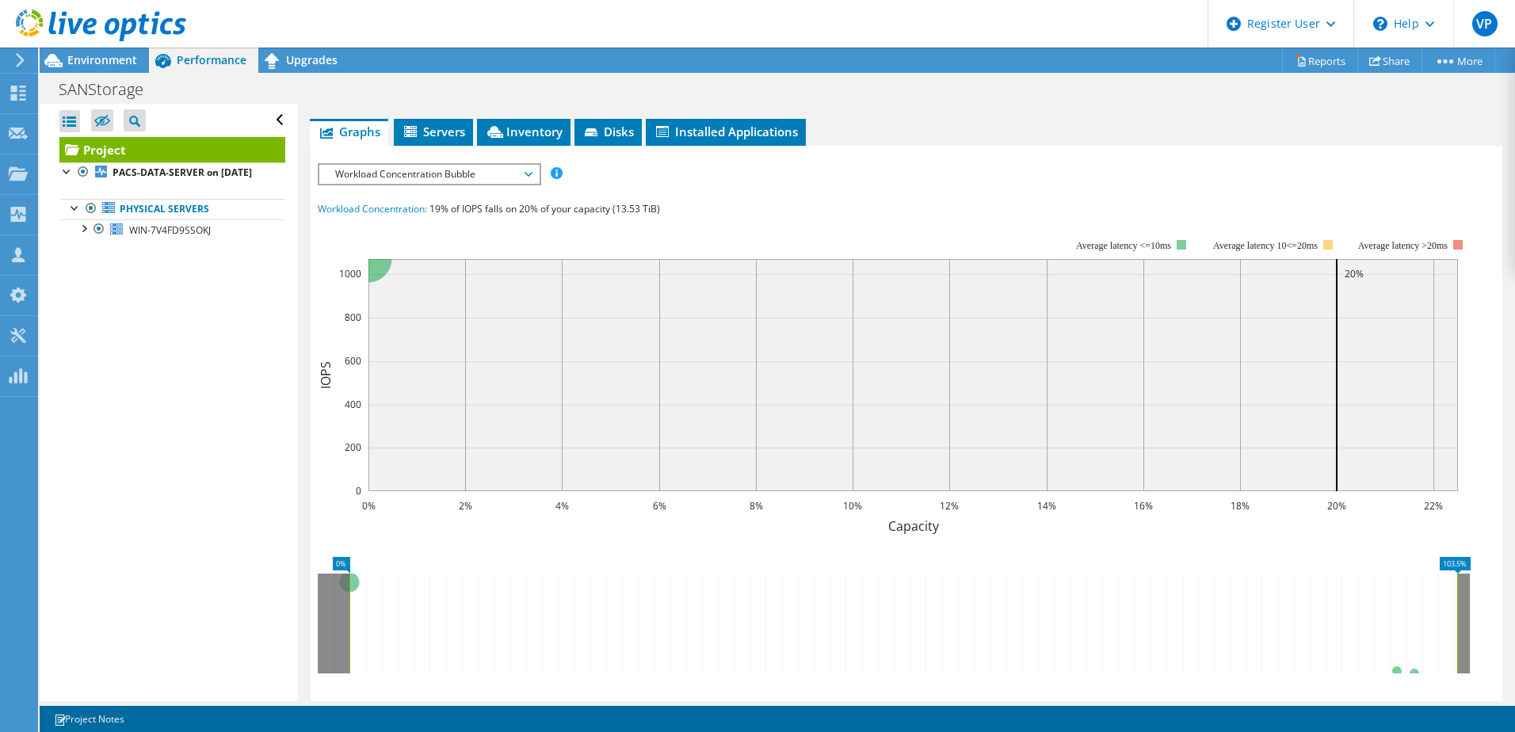
drag, startPoint x: 589, startPoint y: 608, endPoint x: 1501, endPoint y: 534, distance: 915.7
click at [1501, 534] on div "Project Details Prepared for: sangili raj, [EMAIL_ADDRESS][DOMAIN_NAME] Account…" at bounding box center [906, 348] width 1216 height 1022
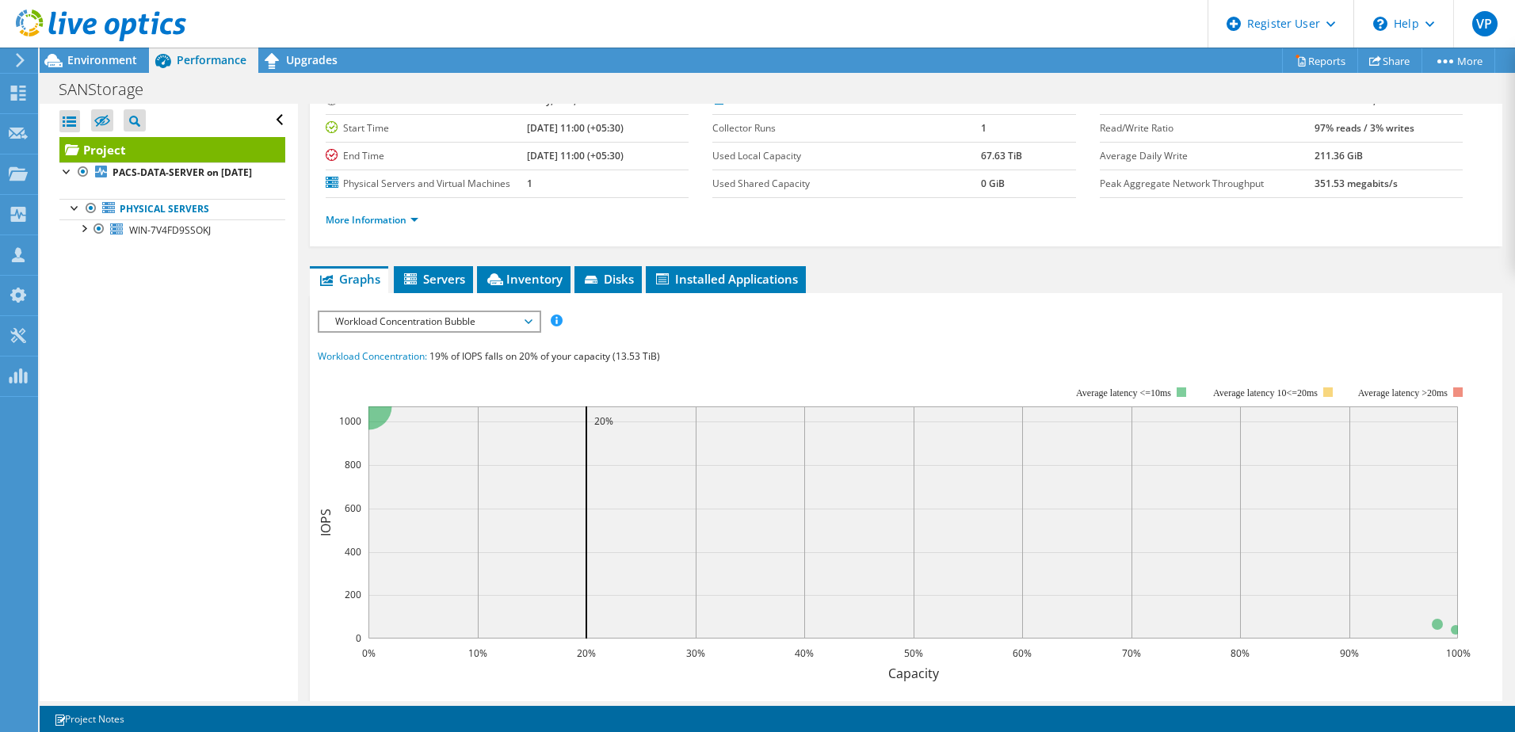
scroll to position [0, 0]
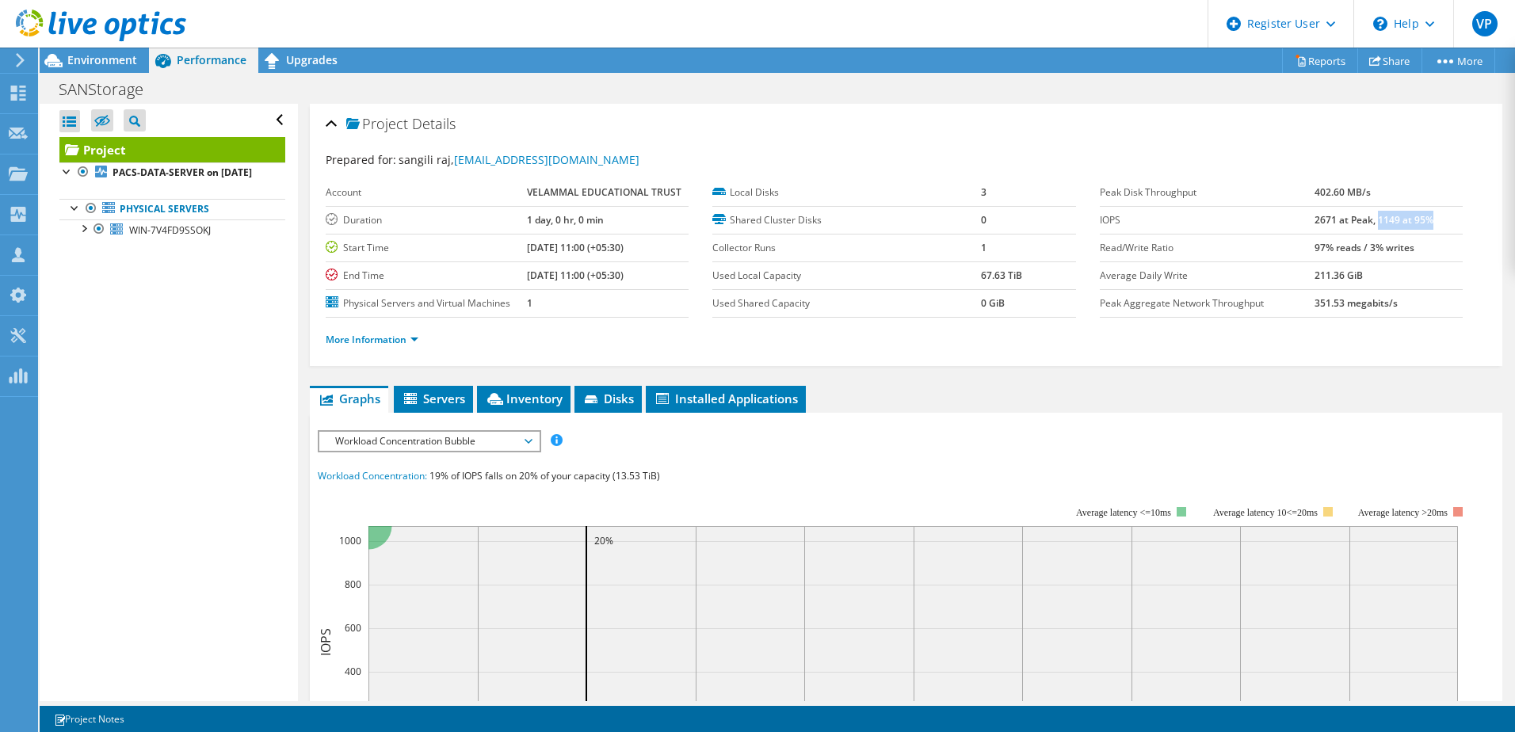
drag, startPoint x: 1369, startPoint y: 219, endPoint x: 1424, endPoint y: 215, distance: 54.8
click at [1424, 215] on td "2671 at Peak, 1149 at 95%" at bounding box center [1388, 220] width 148 height 28
click at [1045, 449] on div "IOPS Disk Throughput IO Size Latency Queue Depth CPU Percentage Memory Page Fau…" at bounding box center [906, 440] width 1177 height 21
click at [446, 439] on span "Workload Concentration Bubble" at bounding box center [429, 441] width 204 height 19
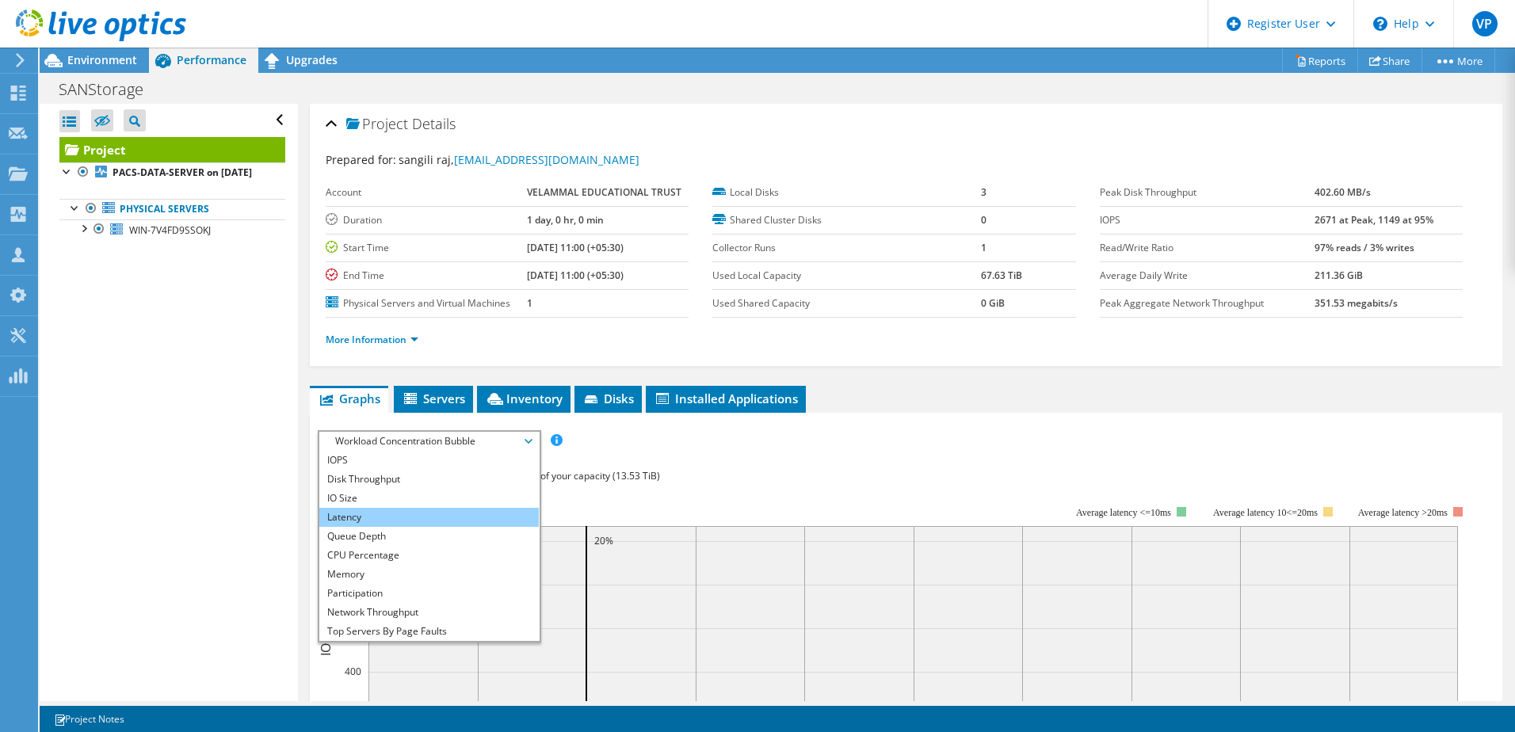
click at [430, 462] on li "IOPS" at bounding box center [428, 460] width 219 height 19
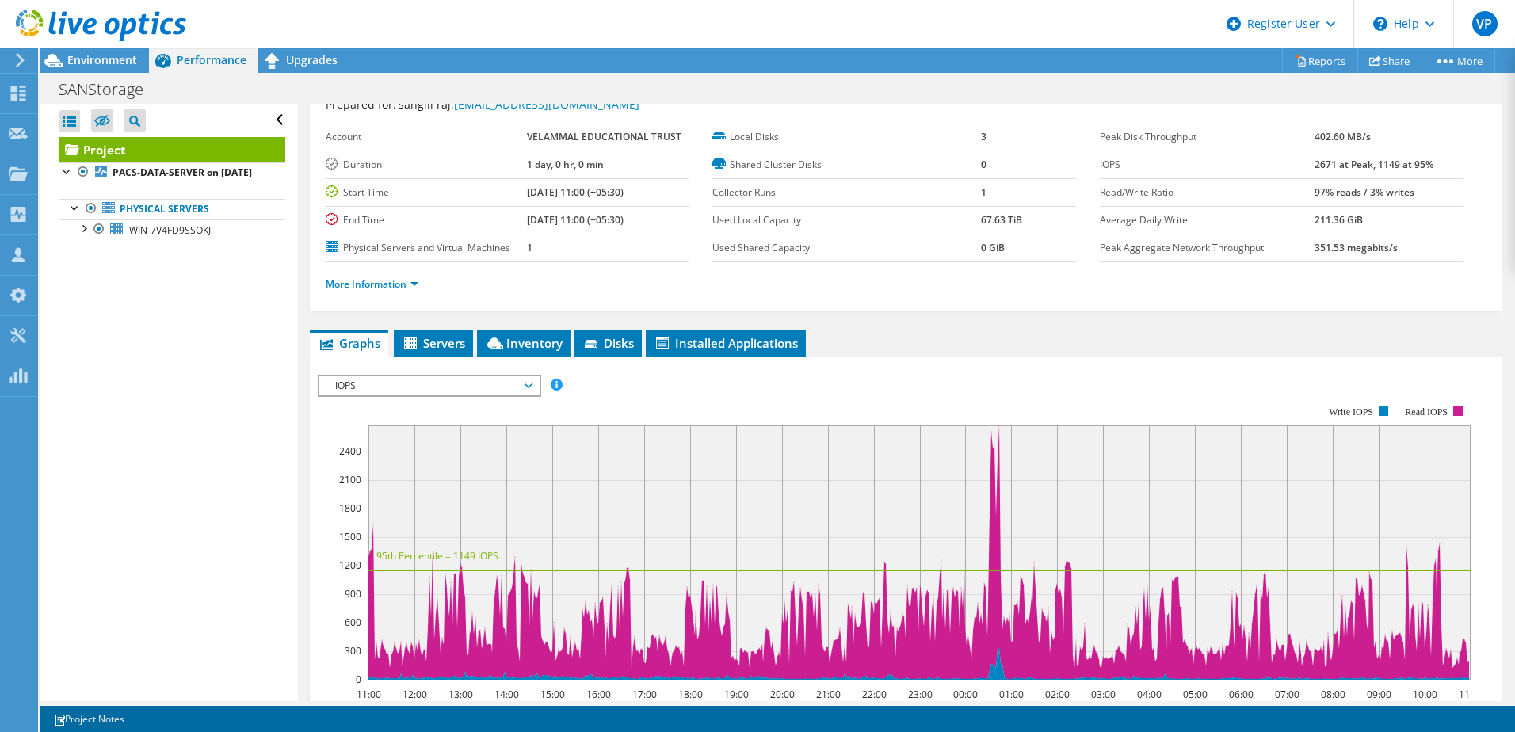
scroll to position [96, 0]
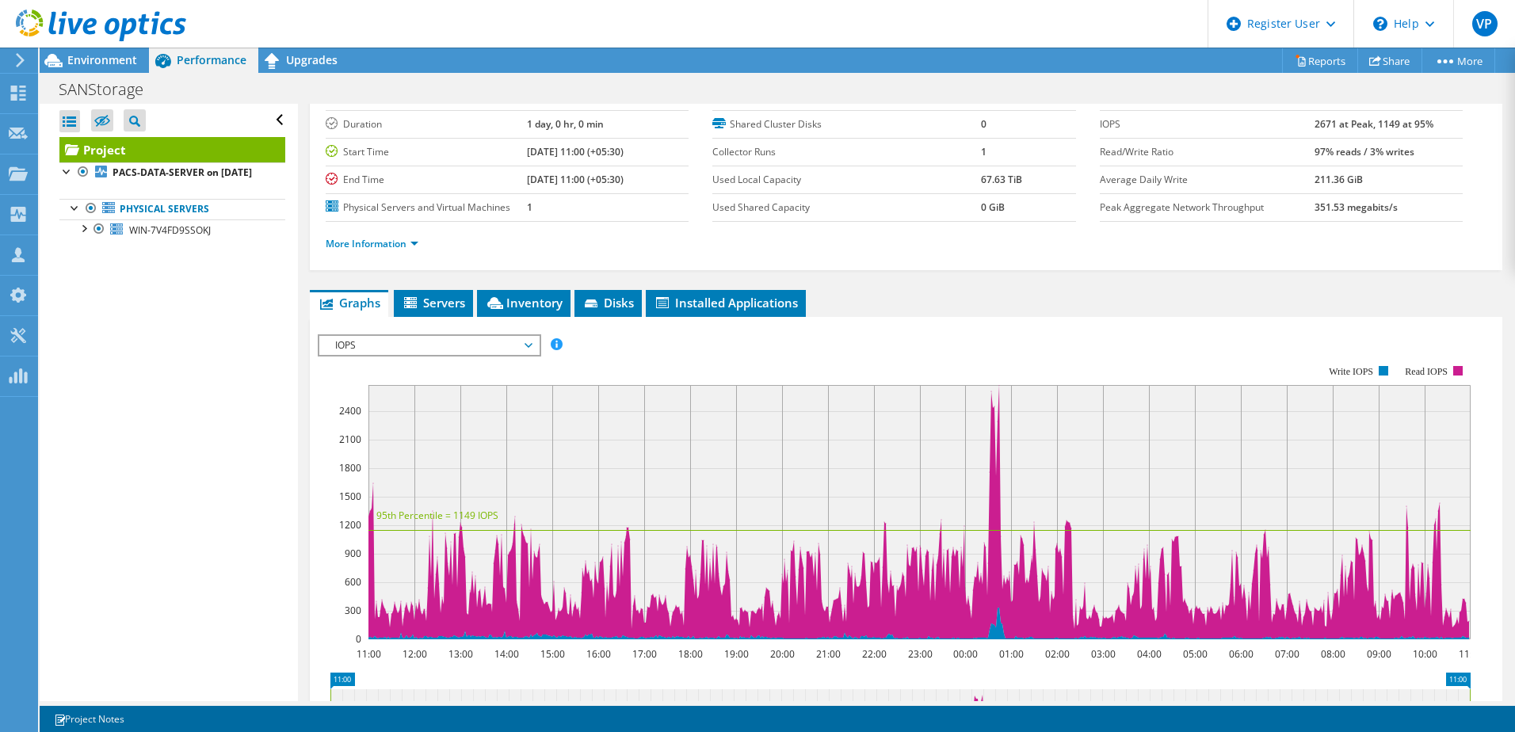
click at [474, 330] on div "IOPS Disk Throughput IO Size Latency Queue Depth CPU Percentage Memory Page Fau…" at bounding box center [906, 600] width 1177 height 549
click at [474, 347] on span "IOPS" at bounding box center [429, 345] width 204 height 19
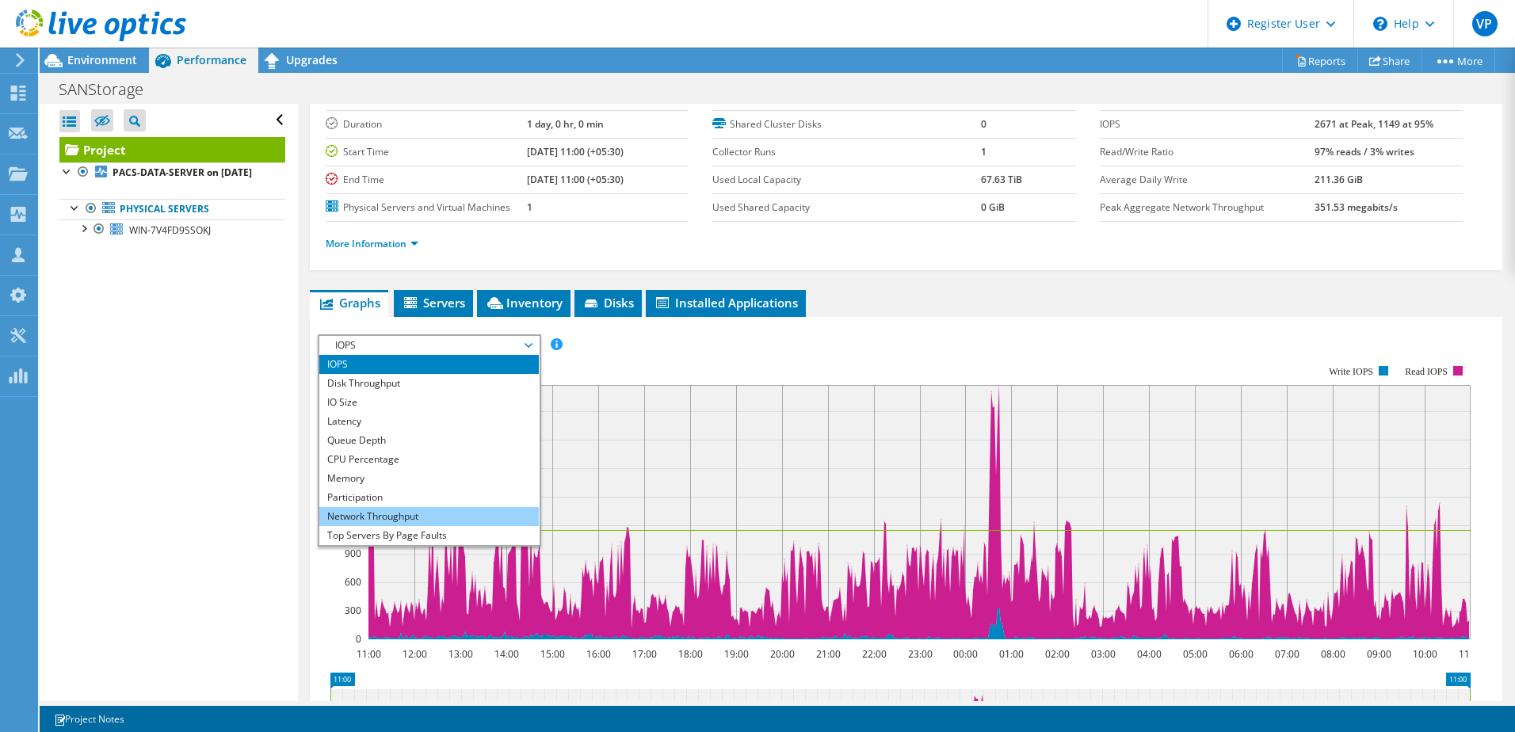
scroll to position [57, 0]
click at [422, 513] on li "Workload Concentration Bubble" at bounding box center [428, 516] width 219 height 19
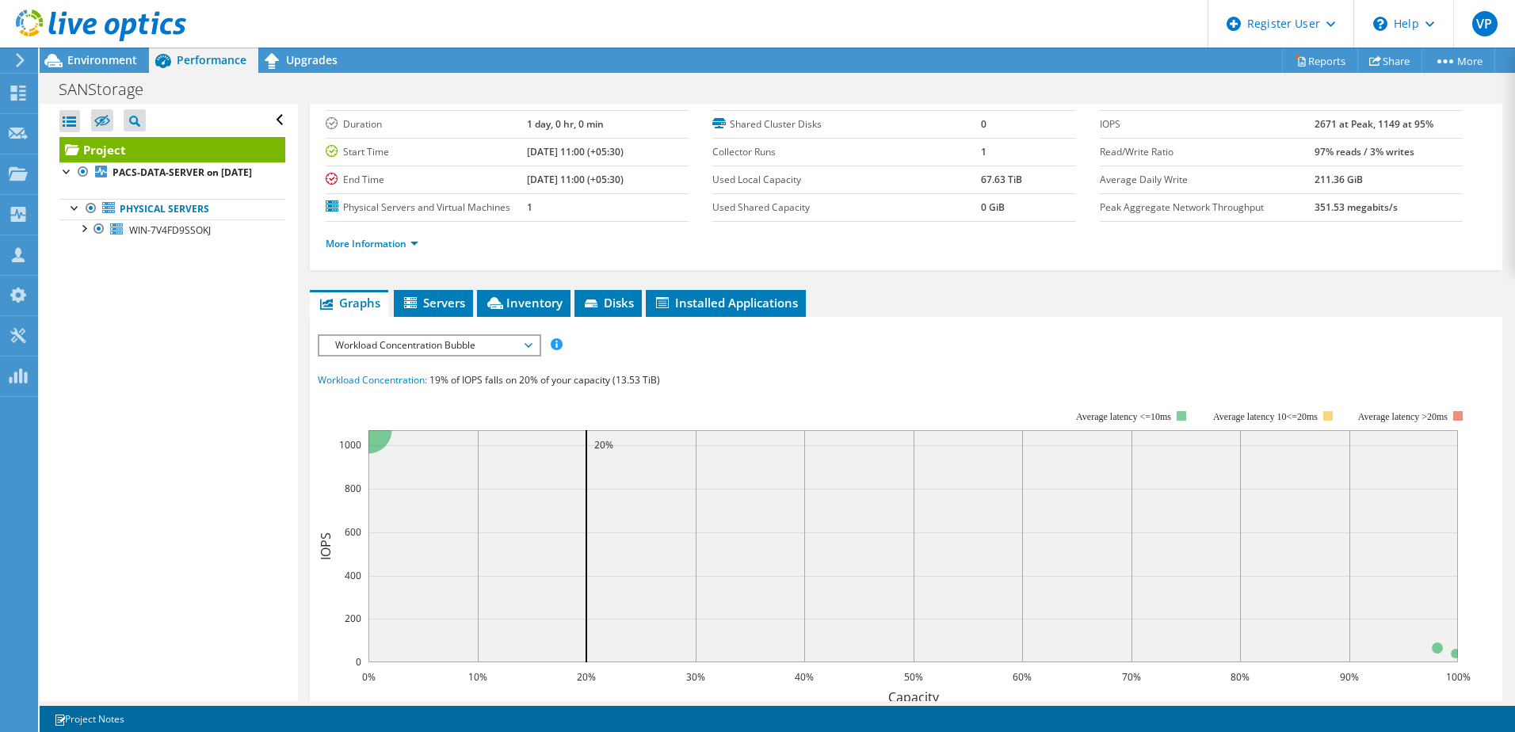
click at [498, 345] on span "Workload Concentration Bubble" at bounding box center [429, 345] width 204 height 19
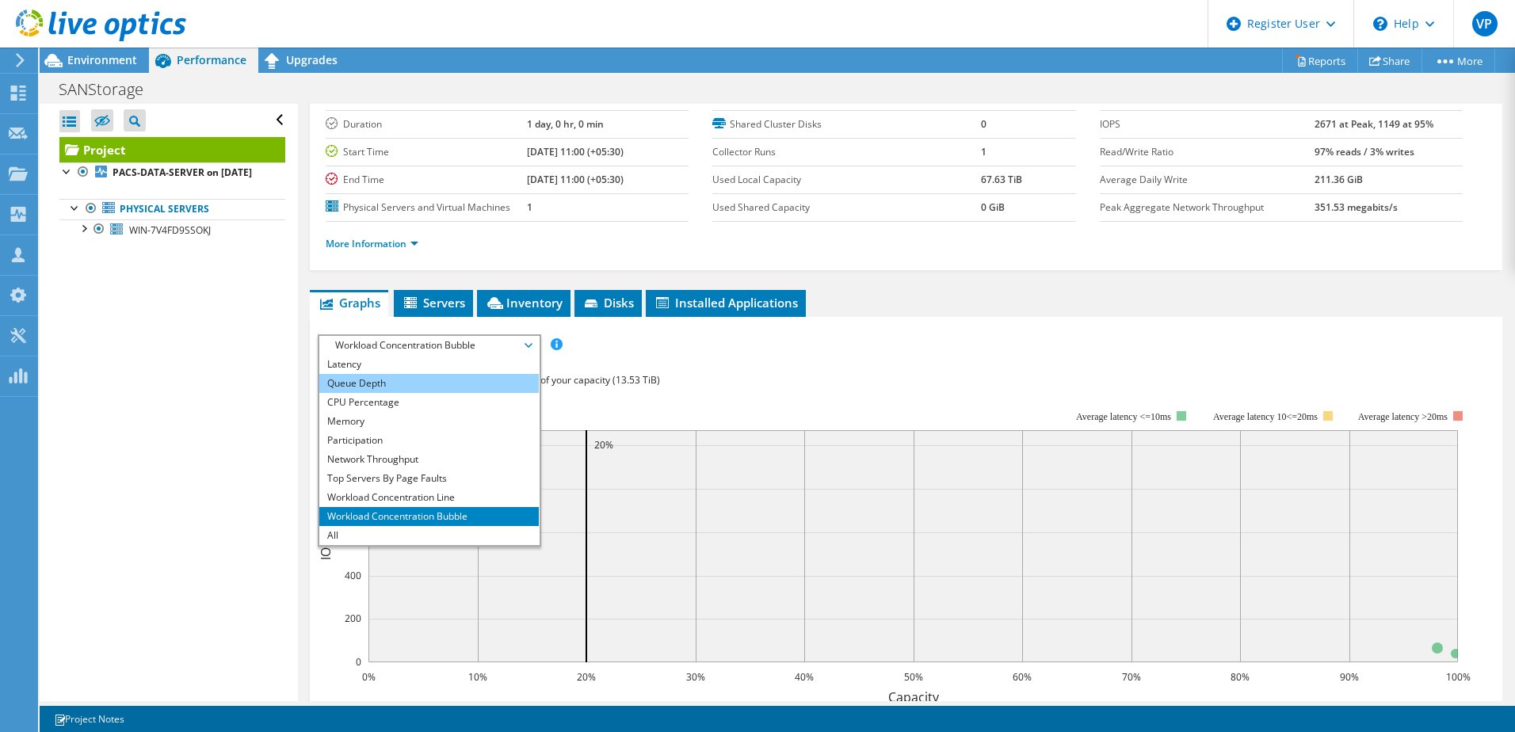
scroll to position [0, 0]
click at [436, 382] on li "Disk Throughput" at bounding box center [428, 383] width 219 height 19
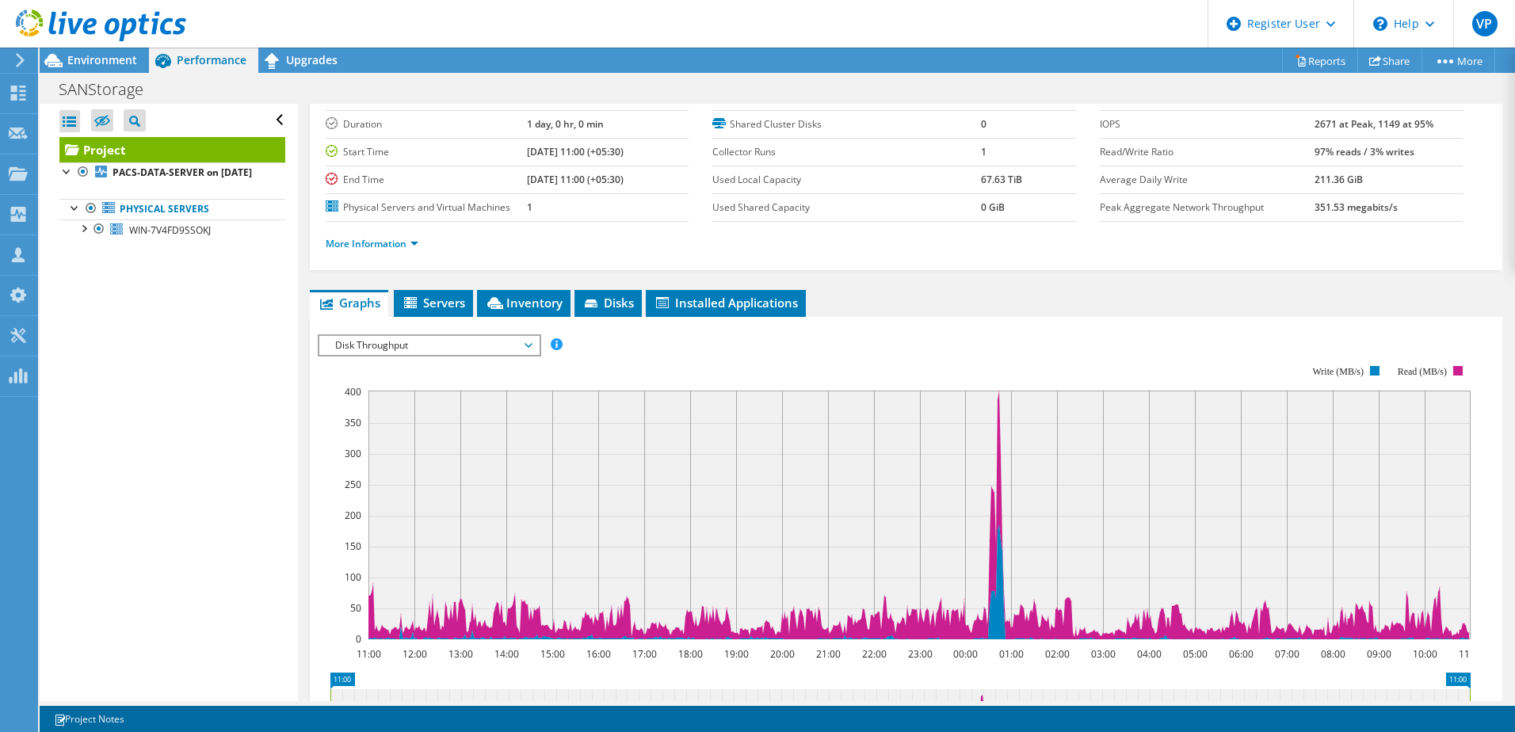
click at [510, 346] on span "Disk Throughput" at bounding box center [429, 345] width 204 height 19
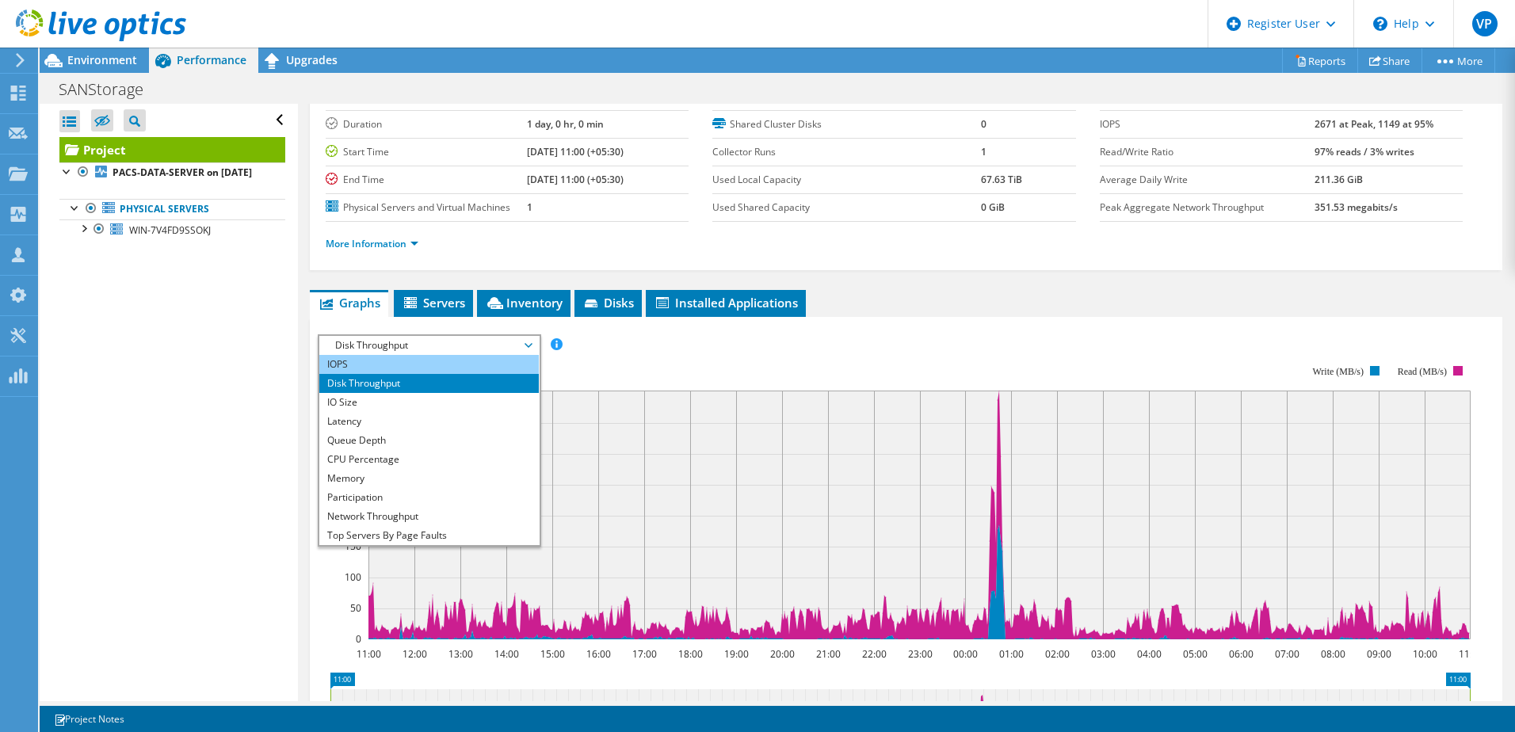
click at [418, 366] on li "IOPS" at bounding box center [428, 364] width 219 height 19
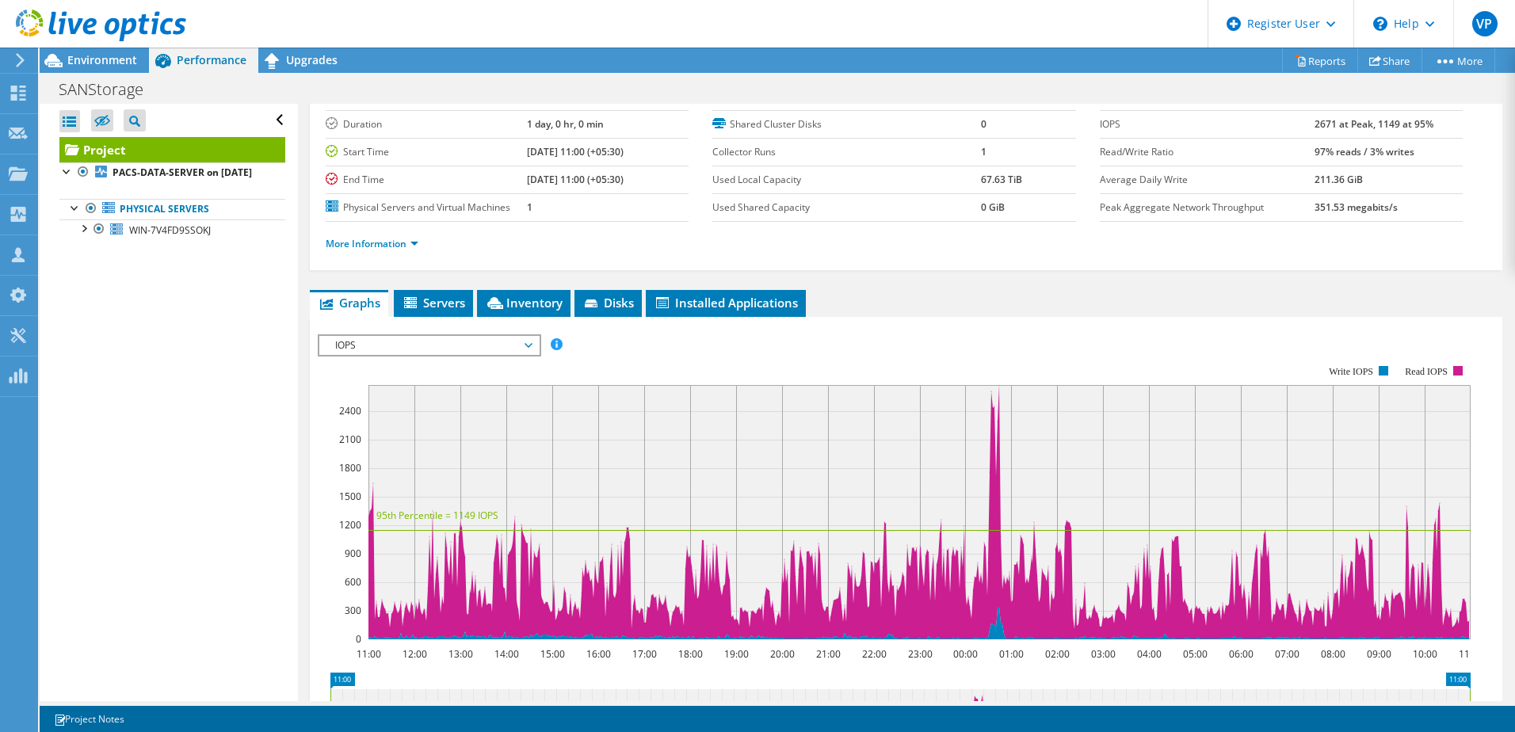
click at [1234, 317] on div "IOPS Disk Throughput IO Size Latency Queue Depth CPU Percentage Memory Page Fau…" at bounding box center [906, 596] width 1177 height 559
click at [1383, 370] on rect at bounding box center [1384, 371] width 10 height 10
click at [1175, 335] on div "IOPS Disk Throughput IO Size Latency Queue Depth CPU Percentage Memory Page Fau…" at bounding box center [906, 344] width 1177 height 21
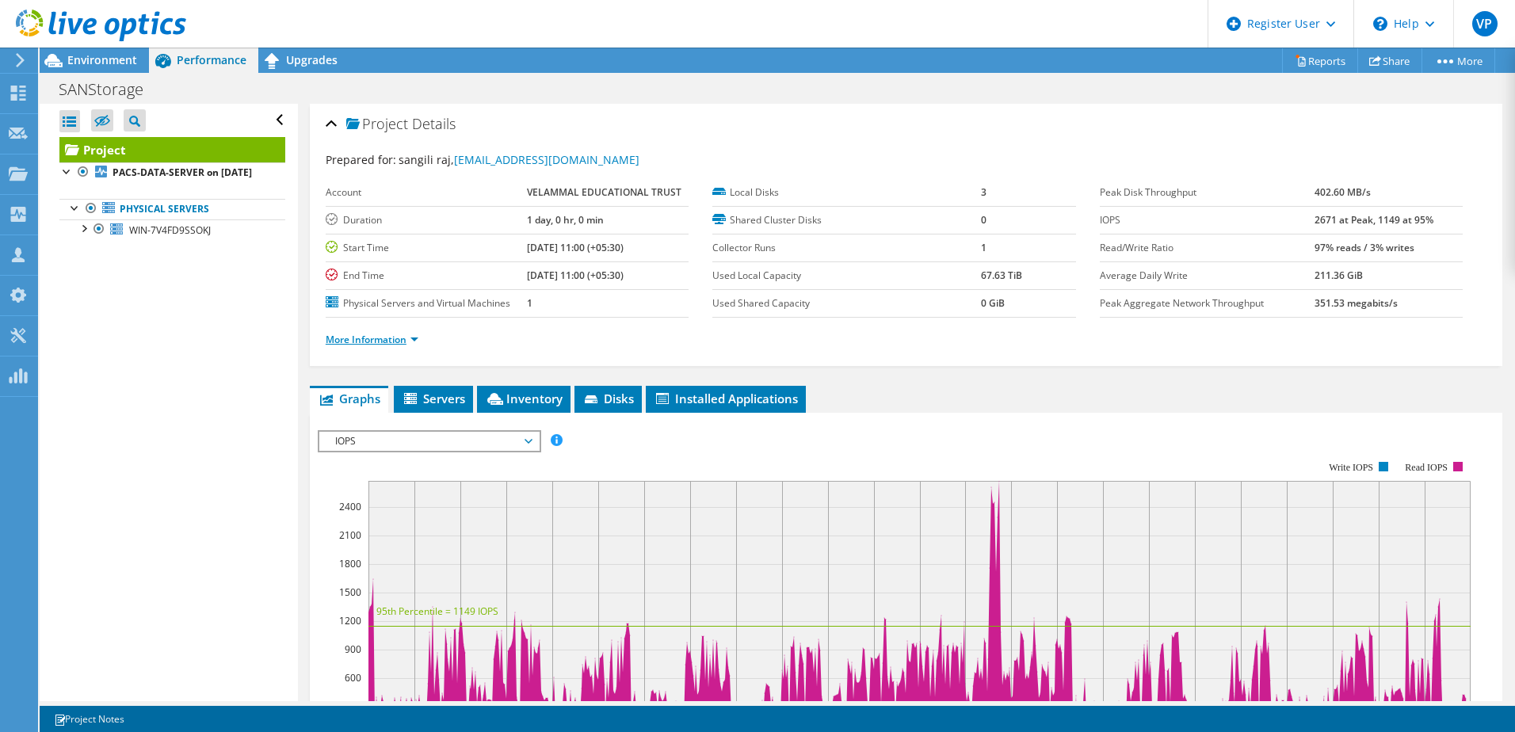
click at [412, 340] on link "More Information" at bounding box center [372, 339] width 93 height 13
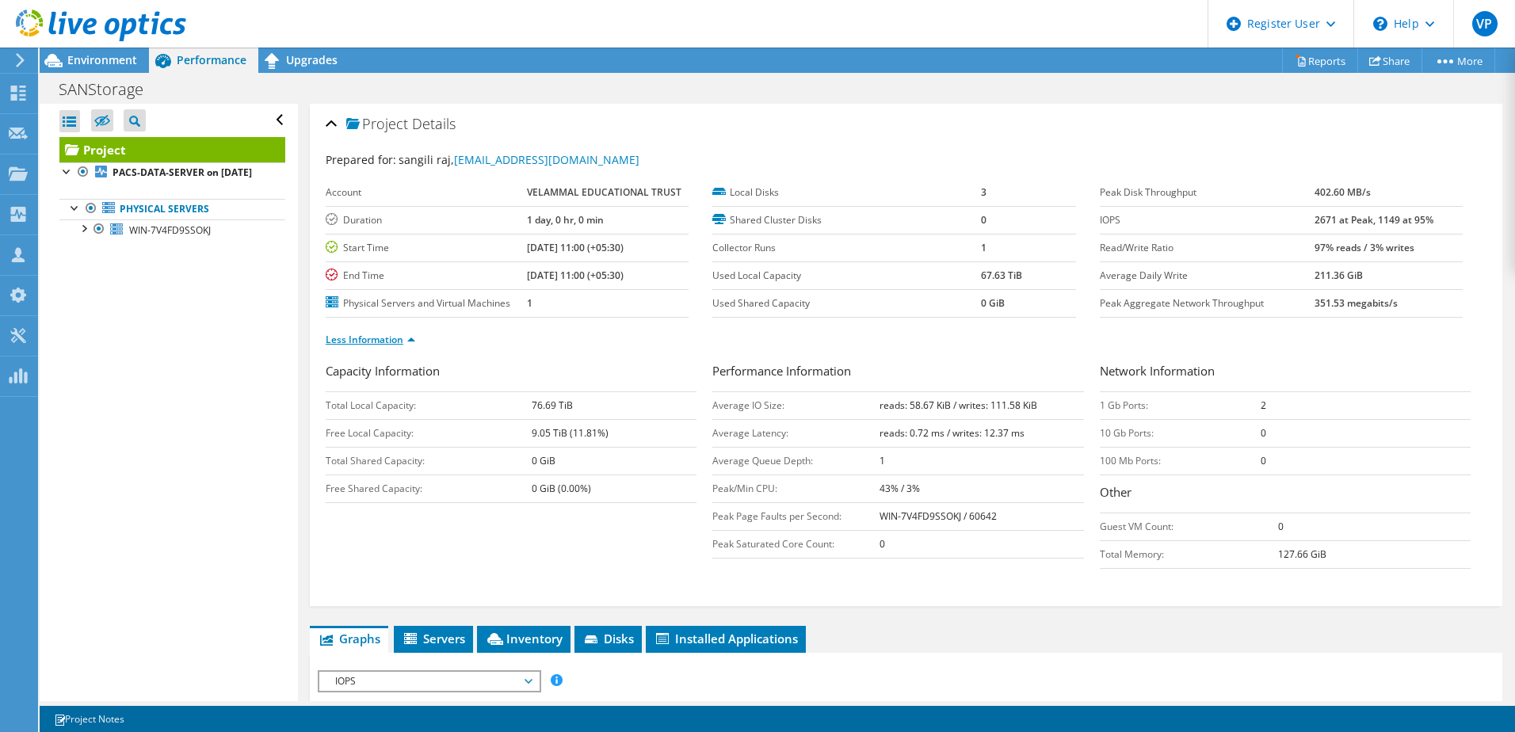
click at [408, 345] on link "Less Information" at bounding box center [371, 339] width 90 height 13
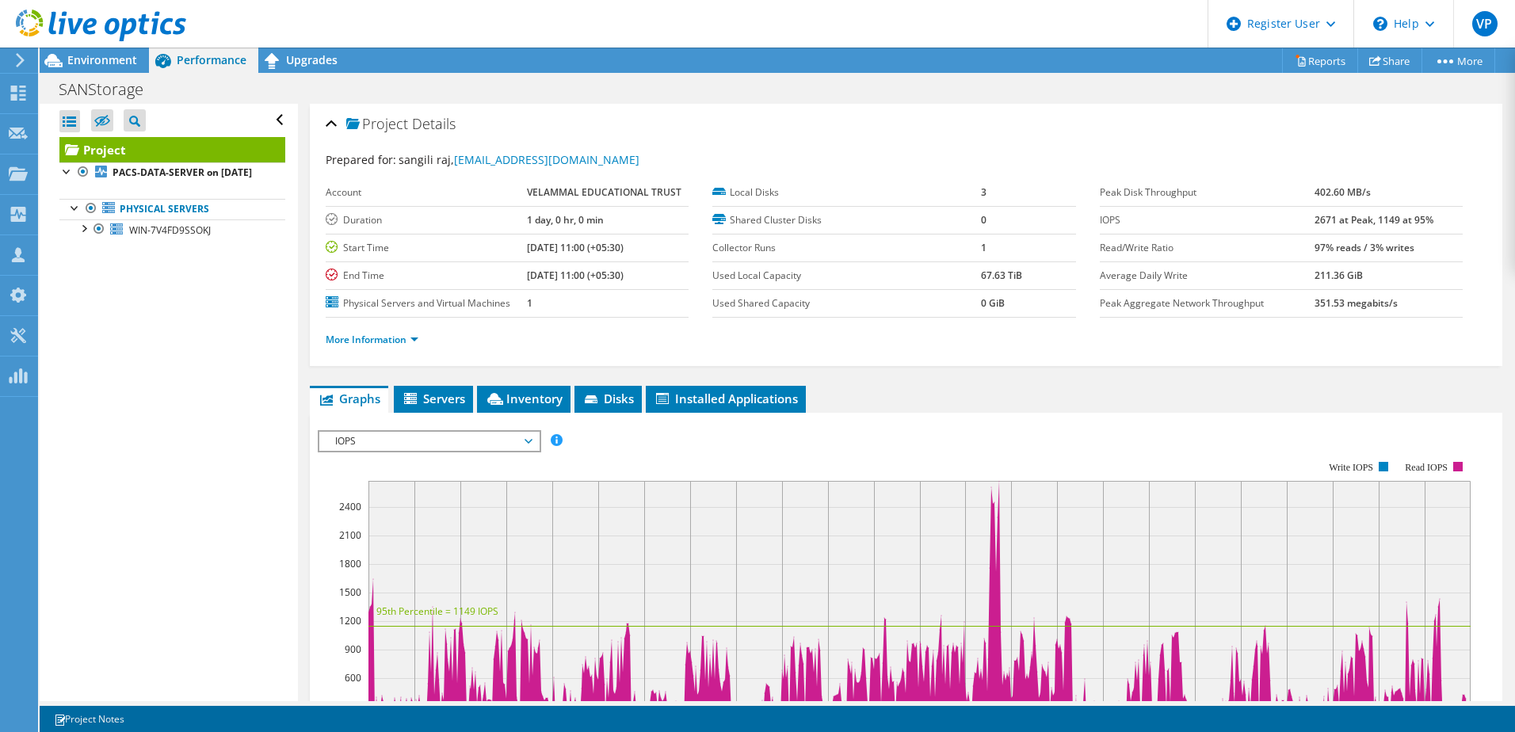
click at [1021, 402] on ul "Graphs Servers Inventory Hypervisor Disks Cluster Disks Installed Applications" at bounding box center [906, 399] width 1192 height 27
drag, startPoint x: 1305, startPoint y: 249, endPoint x: 1400, endPoint y: 250, distance: 95.1
click at [1400, 250] on b "97% reads / 3% writes" at bounding box center [1364, 247] width 100 height 13
click at [1253, 364] on div "Project Details Prepared for: sangili raj, [EMAIL_ADDRESS][DOMAIN_NAME] Account…" at bounding box center [906, 235] width 1192 height 262
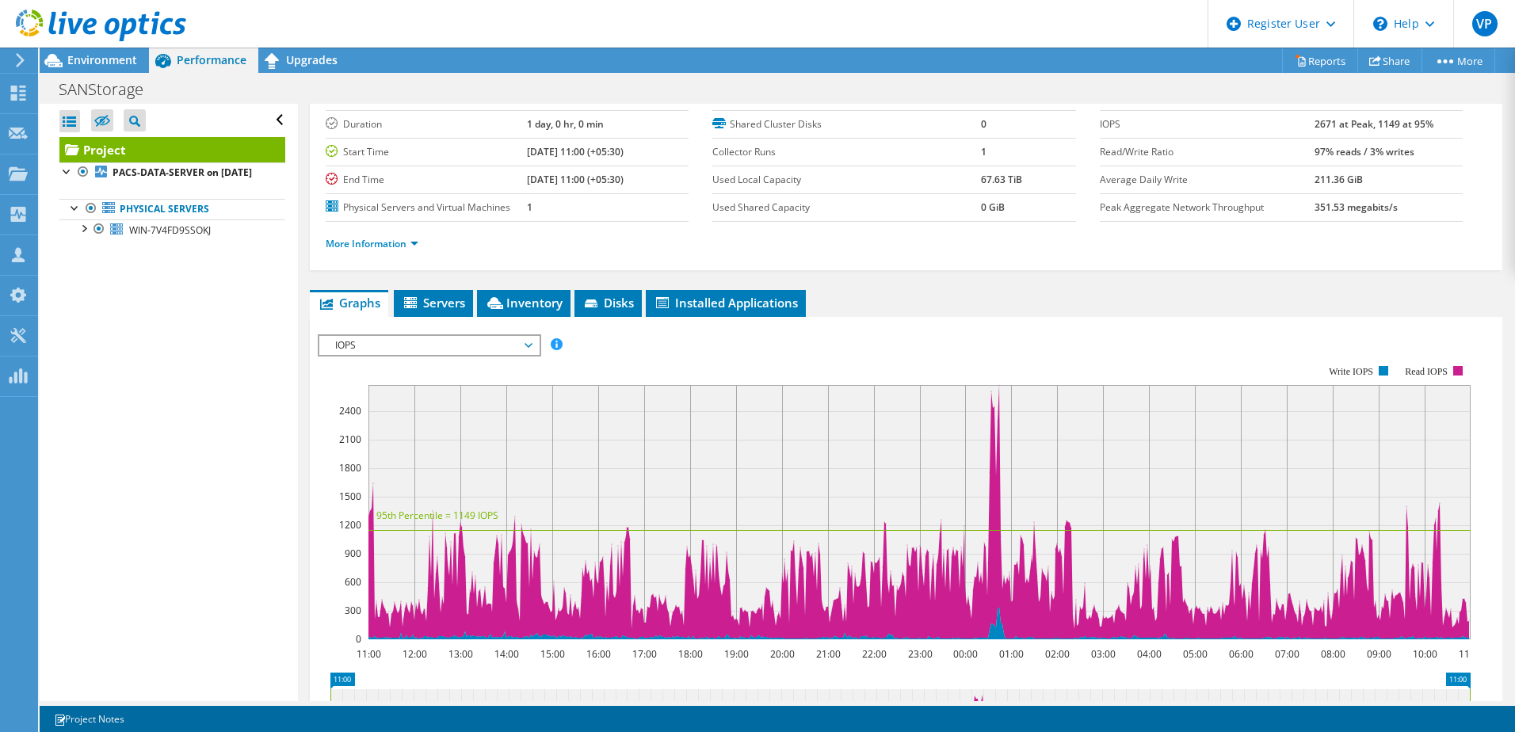
scroll to position [86, 0]
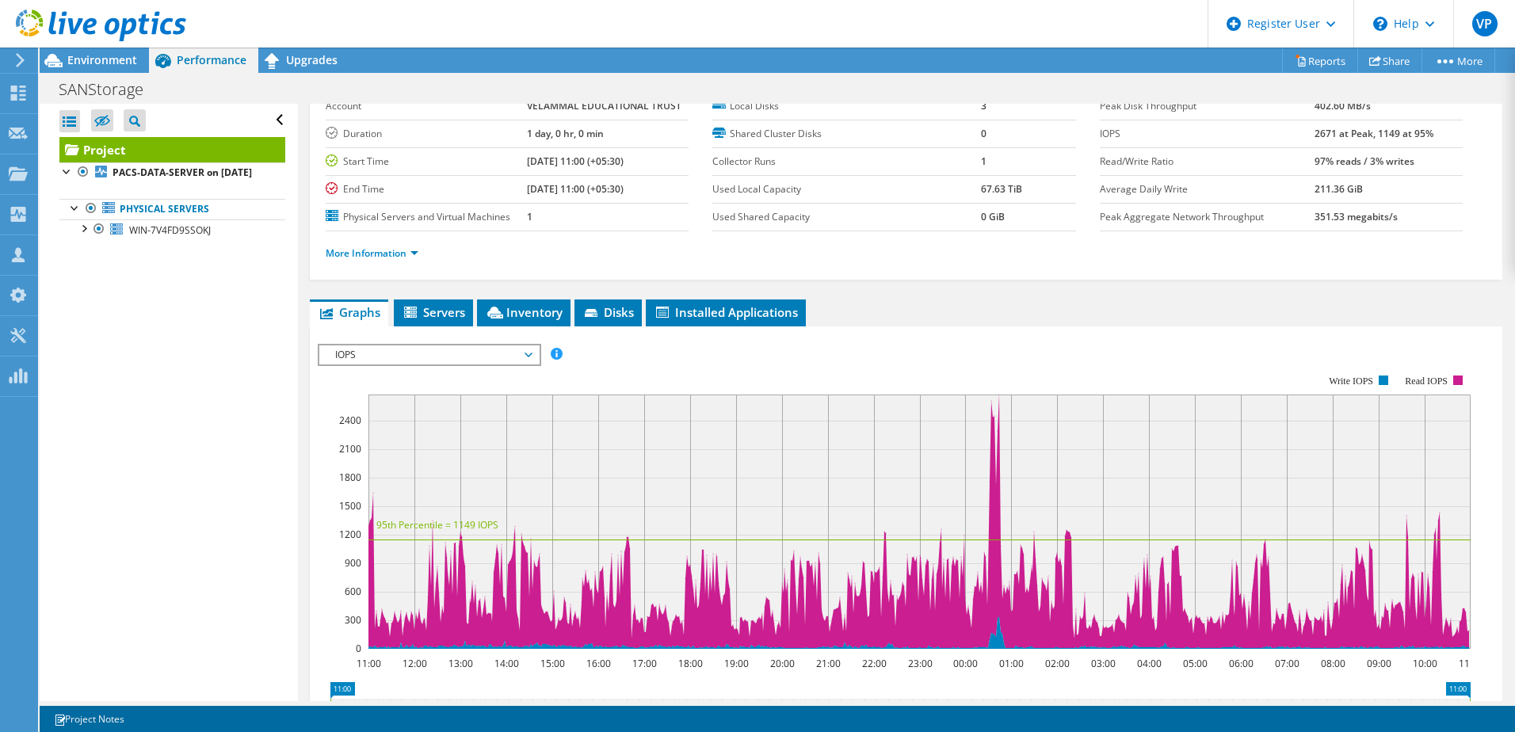
click at [503, 355] on span "IOPS" at bounding box center [429, 354] width 204 height 19
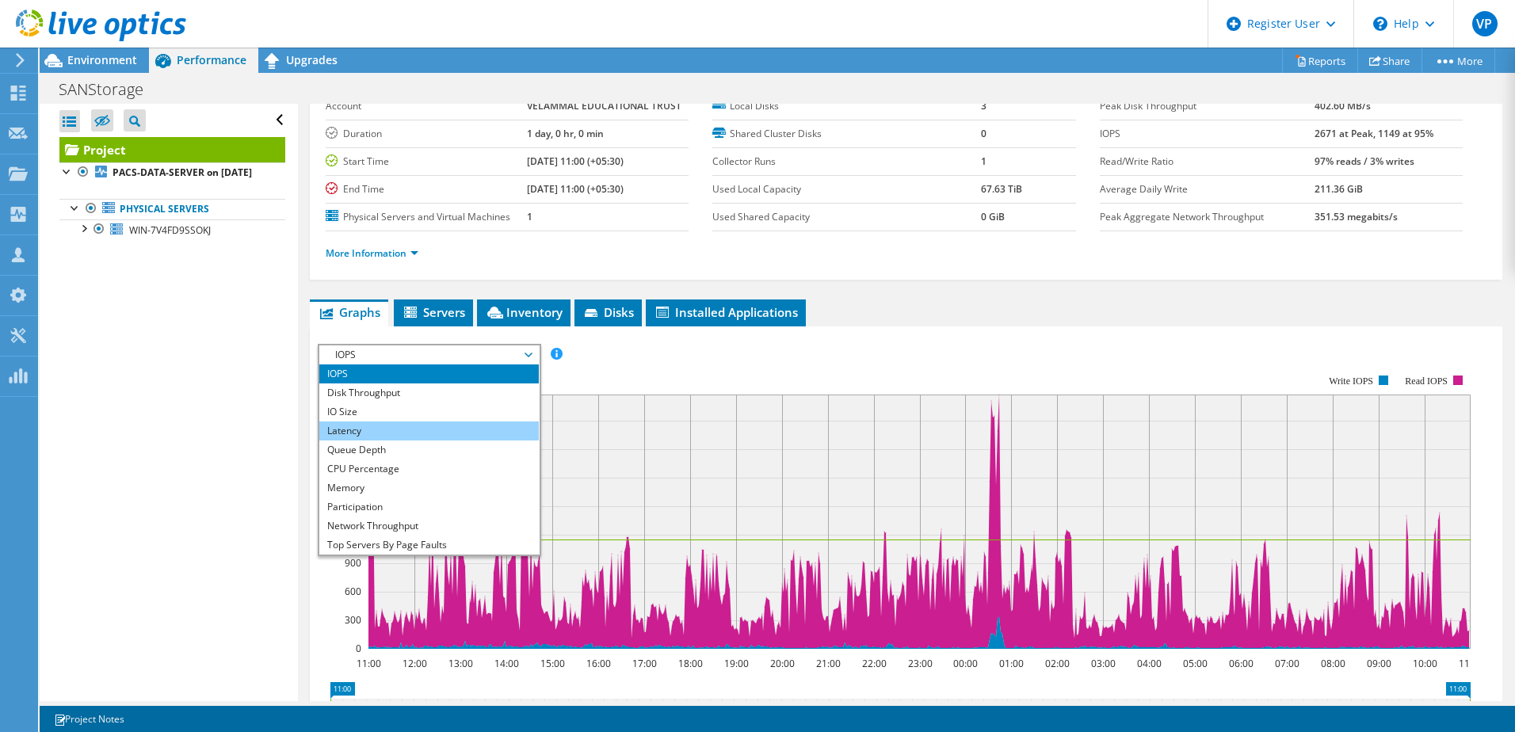
scroll to position [57, 0]
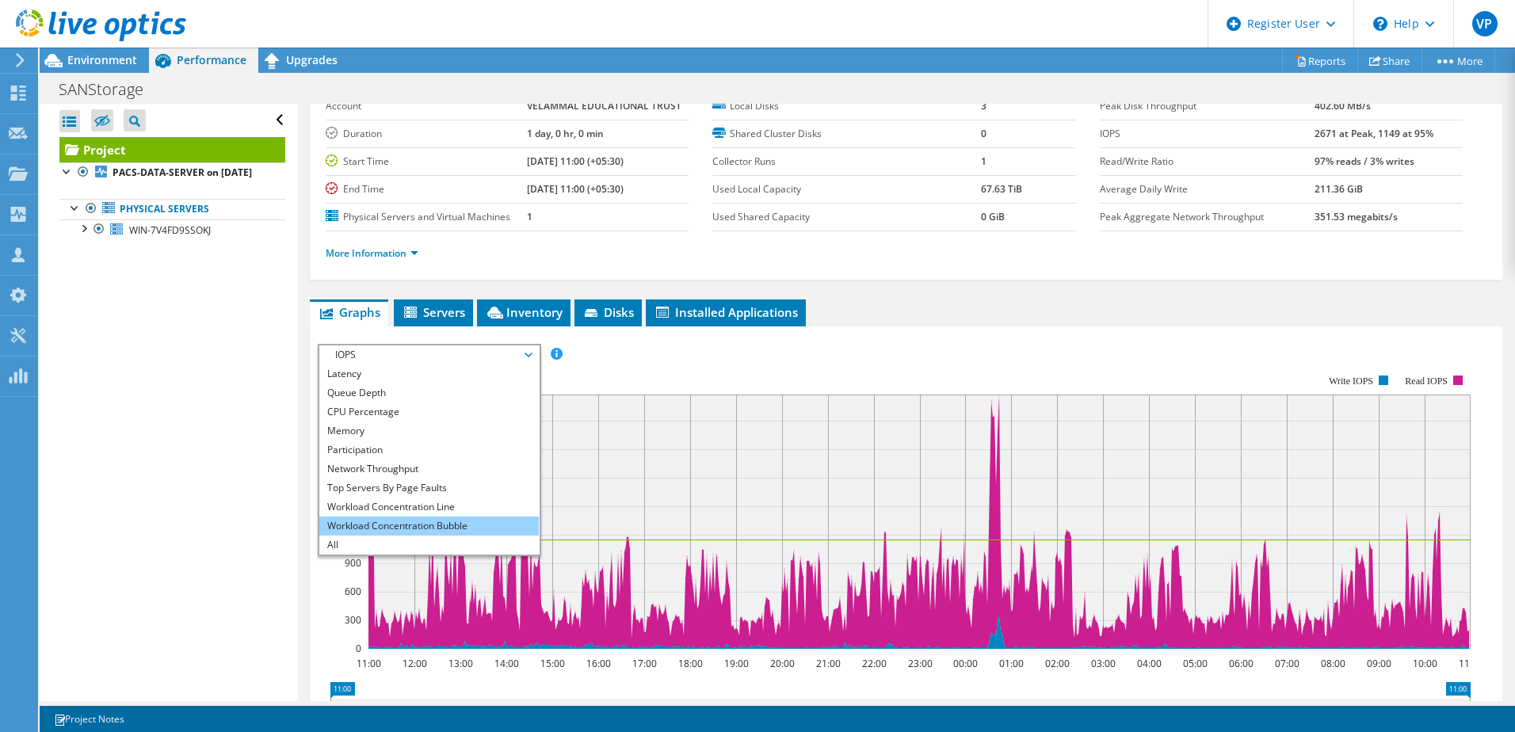
click at [469, 517] on li "Workload Concentration Bubble" at bounding box center [428, 526] width 219 height 19
